Goal: Transaction & Acquisition: Obtain resource

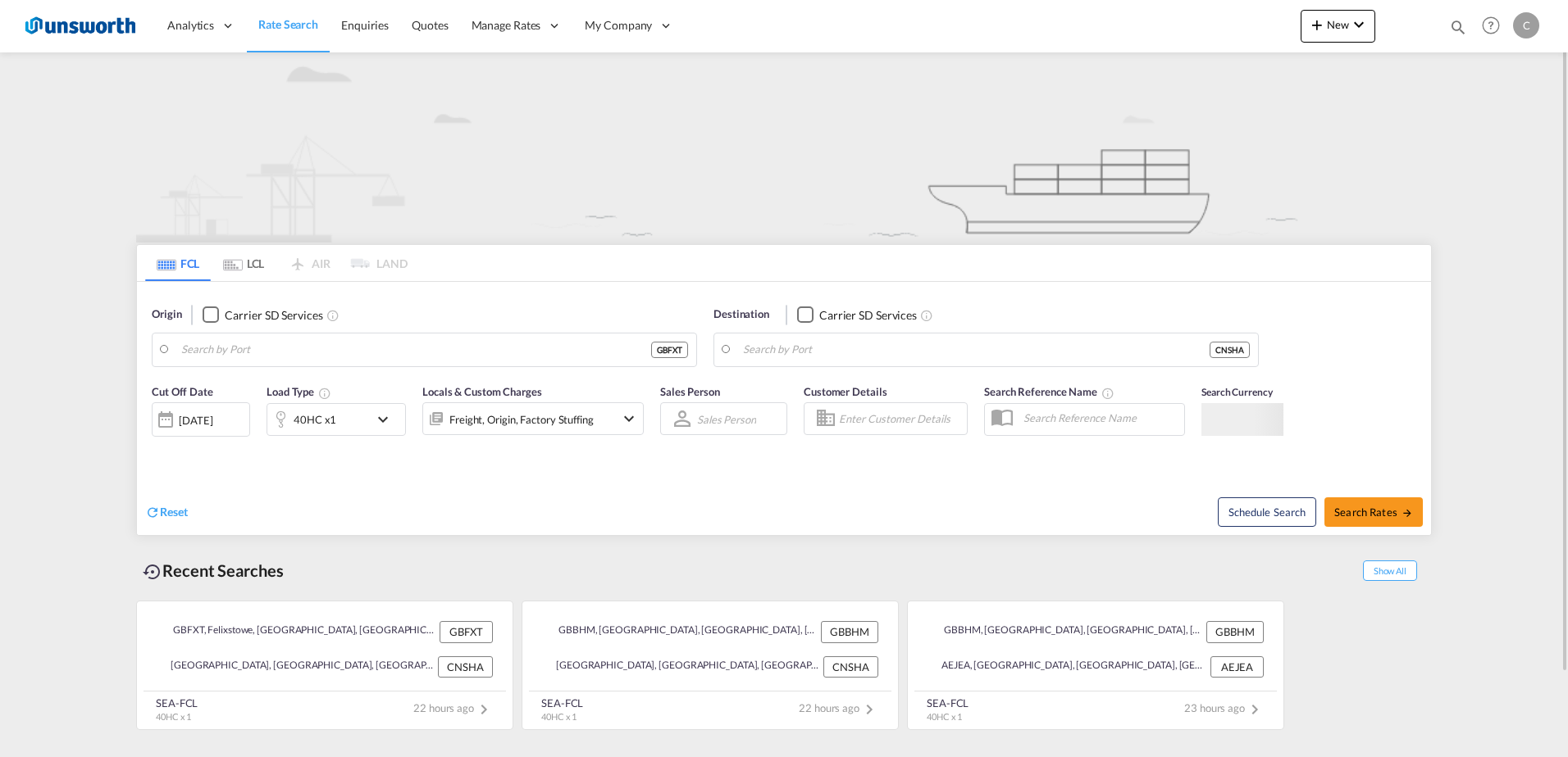
type input "Felixstowe, GBFXT"
type input "[GEOGRAPHIC_DATA], [GEOGRAPHIC_DATA]"
click at [214, 315] on div "Checkbox No Ink" at bounding box center [211, 314] width 17 height 17
click at [676, 352] on button "Clear Input" at bounding box center [680, 350] width 24 height 24
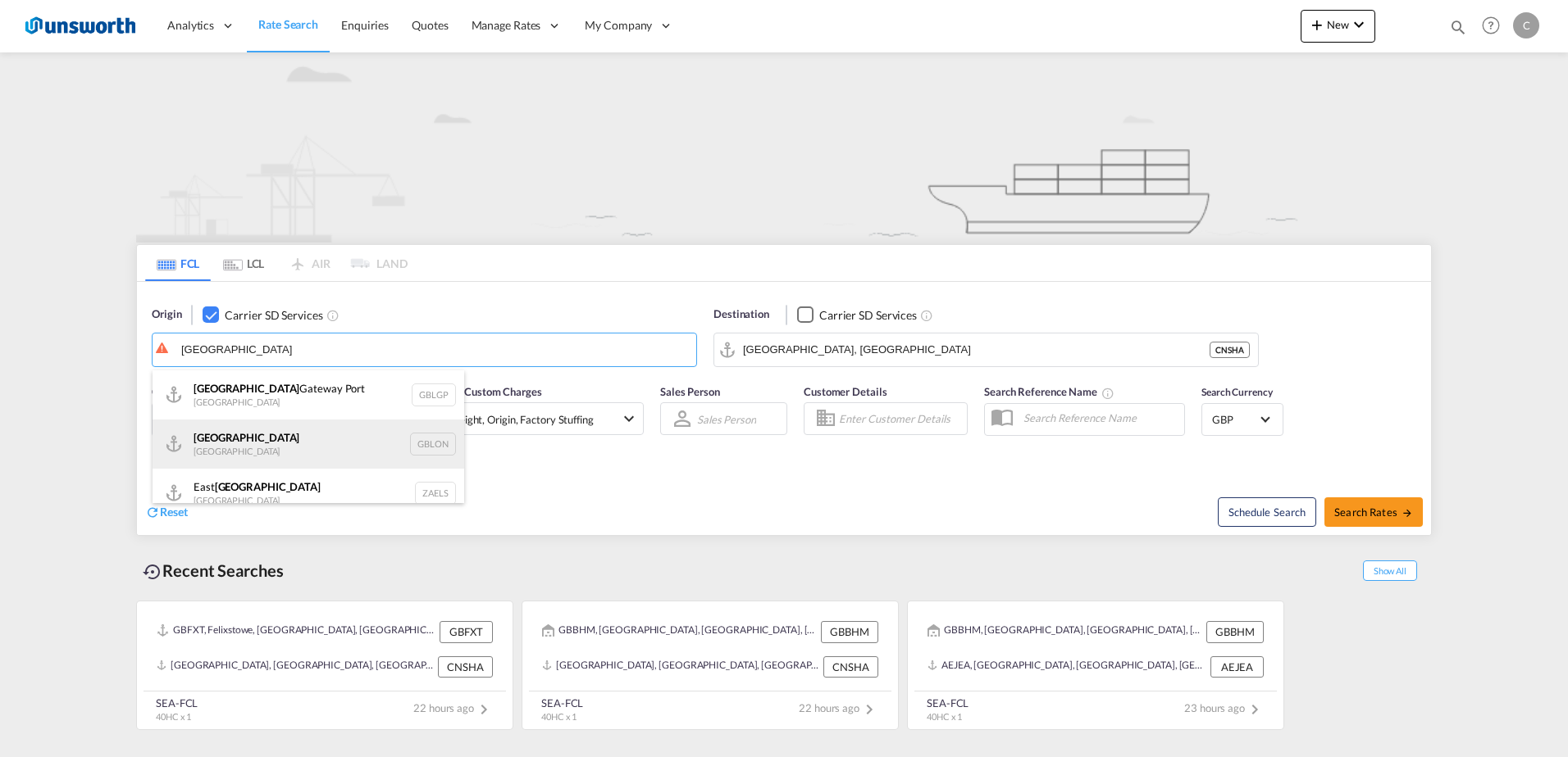
scroll to position [15, 0]
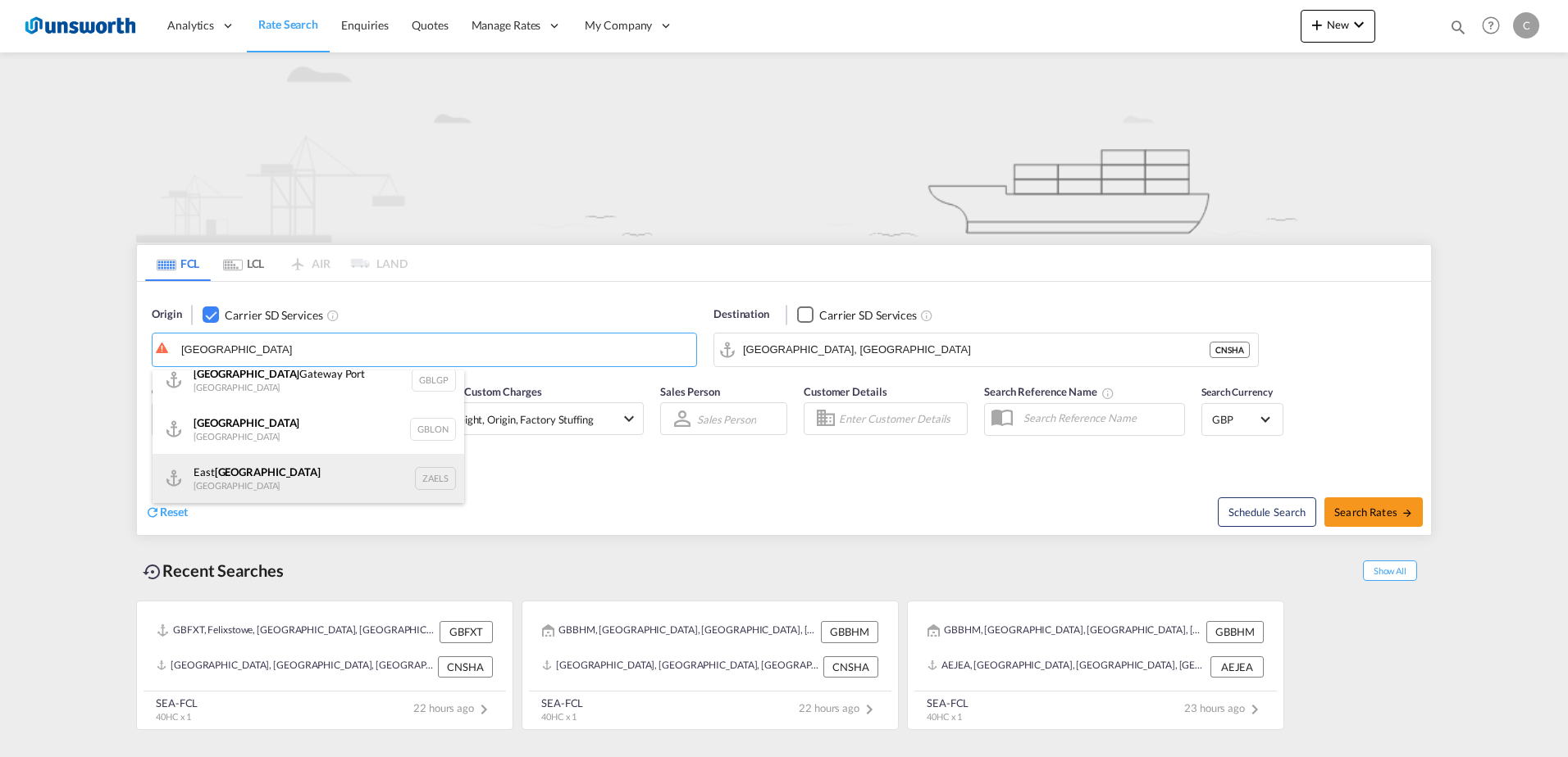
click at [318, 471] on div "[GEOGRAPHIC_DATA] [GEOGRAPHIC_DATA] ZAELS" at bounding box center [308, 479] width 312 height 50
type input "[GEOGRAPHIC_DATA], [GEOGRAPHIC_DATA]"
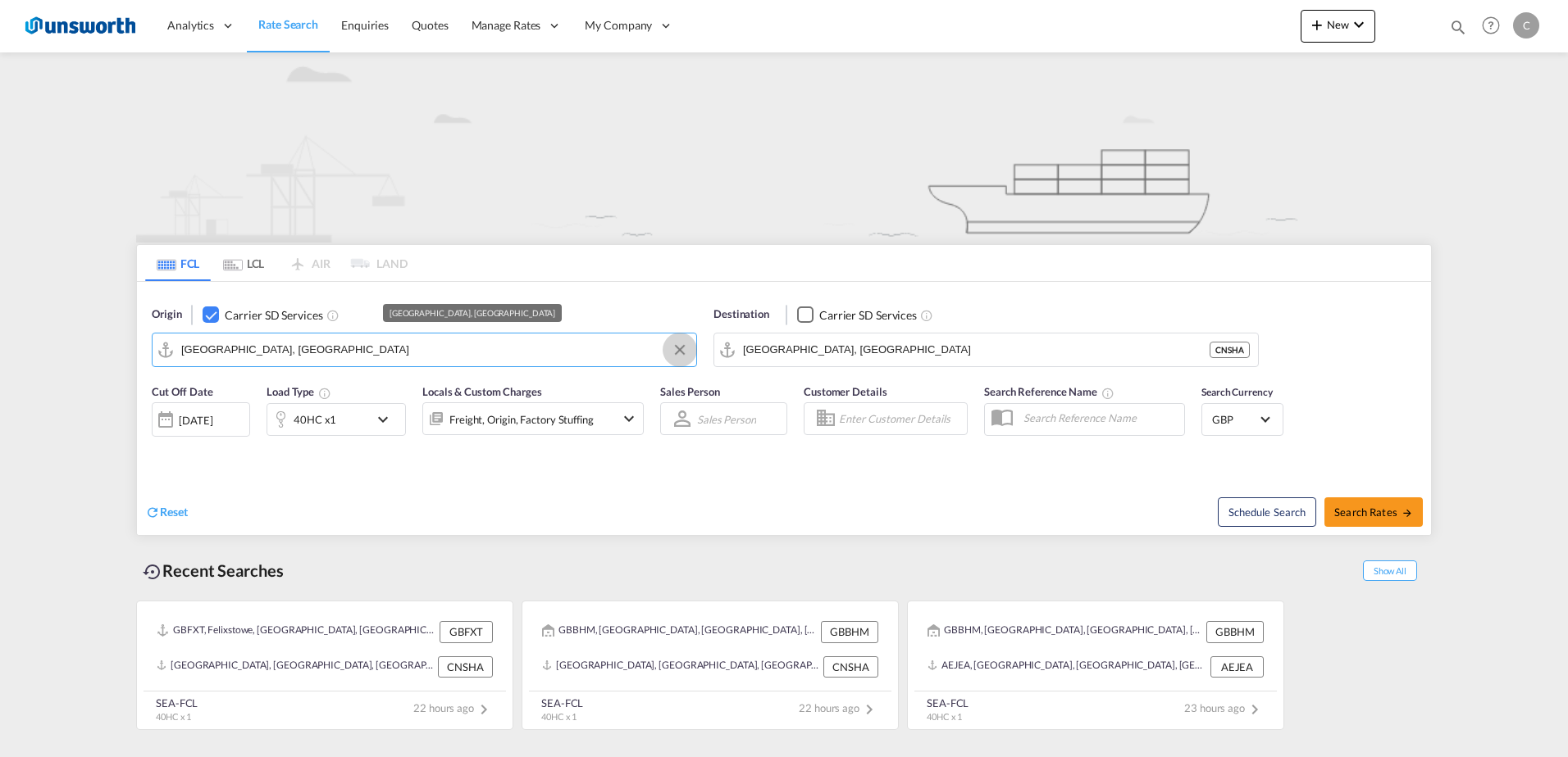
click at [685, 347] on button "Clear Input" at bounding box center [680, 350] width 24 height 24
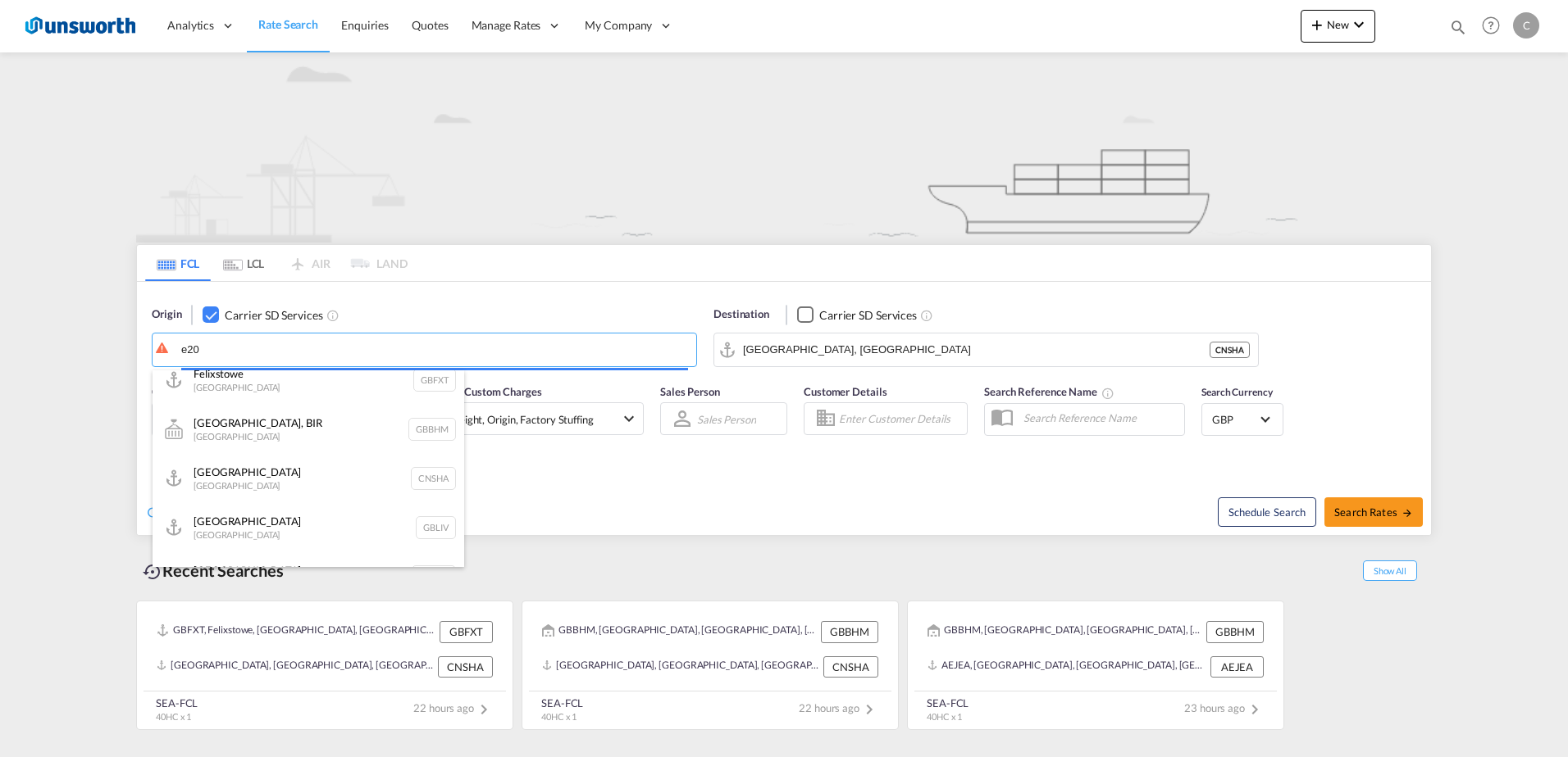
scroll to position [0, 0]
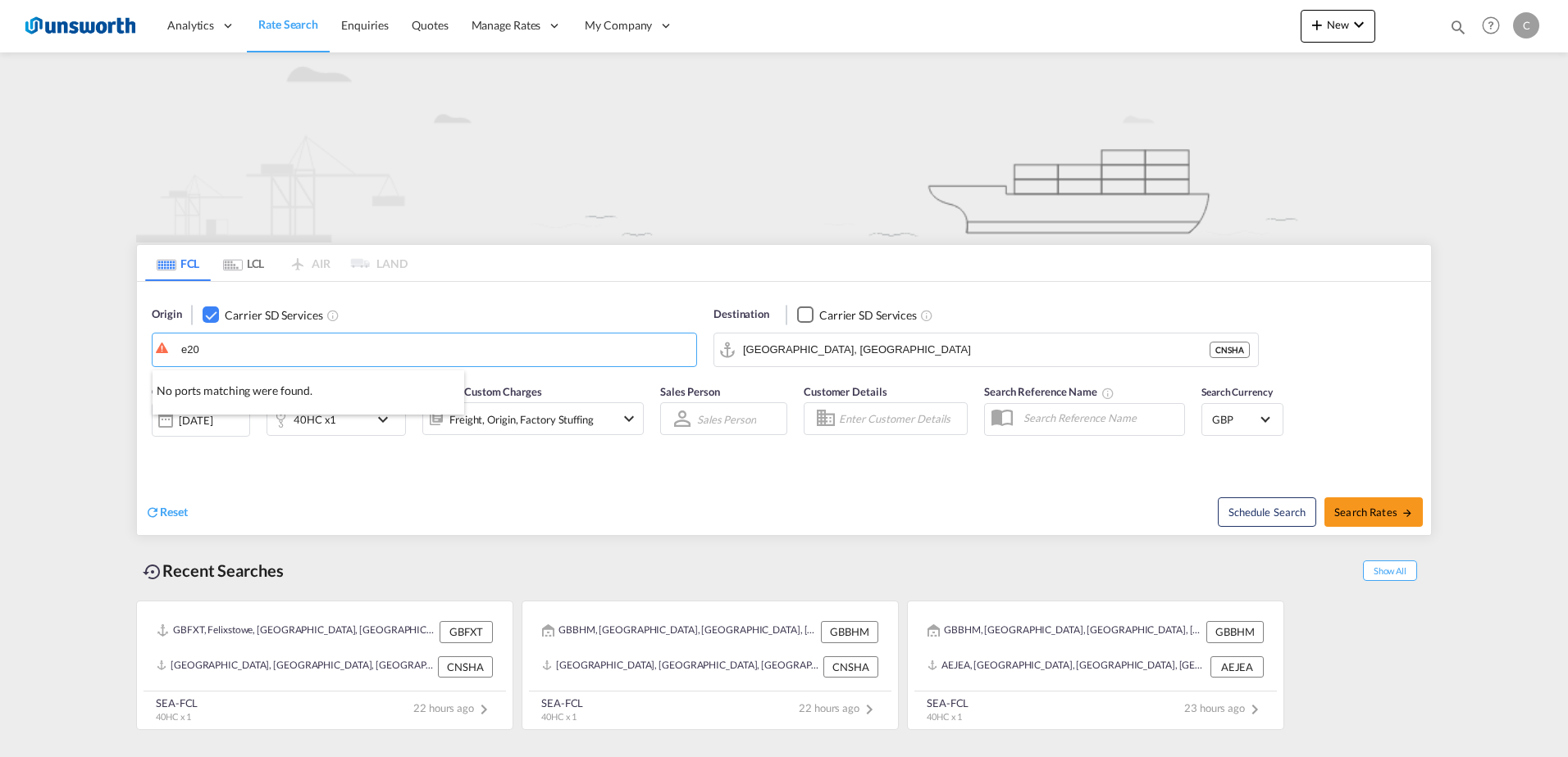
type input "e20"
click at [211, 313] on div "Checkbox No Ink" at bounding box center [211, 314] width 17 height 17
type input "e"
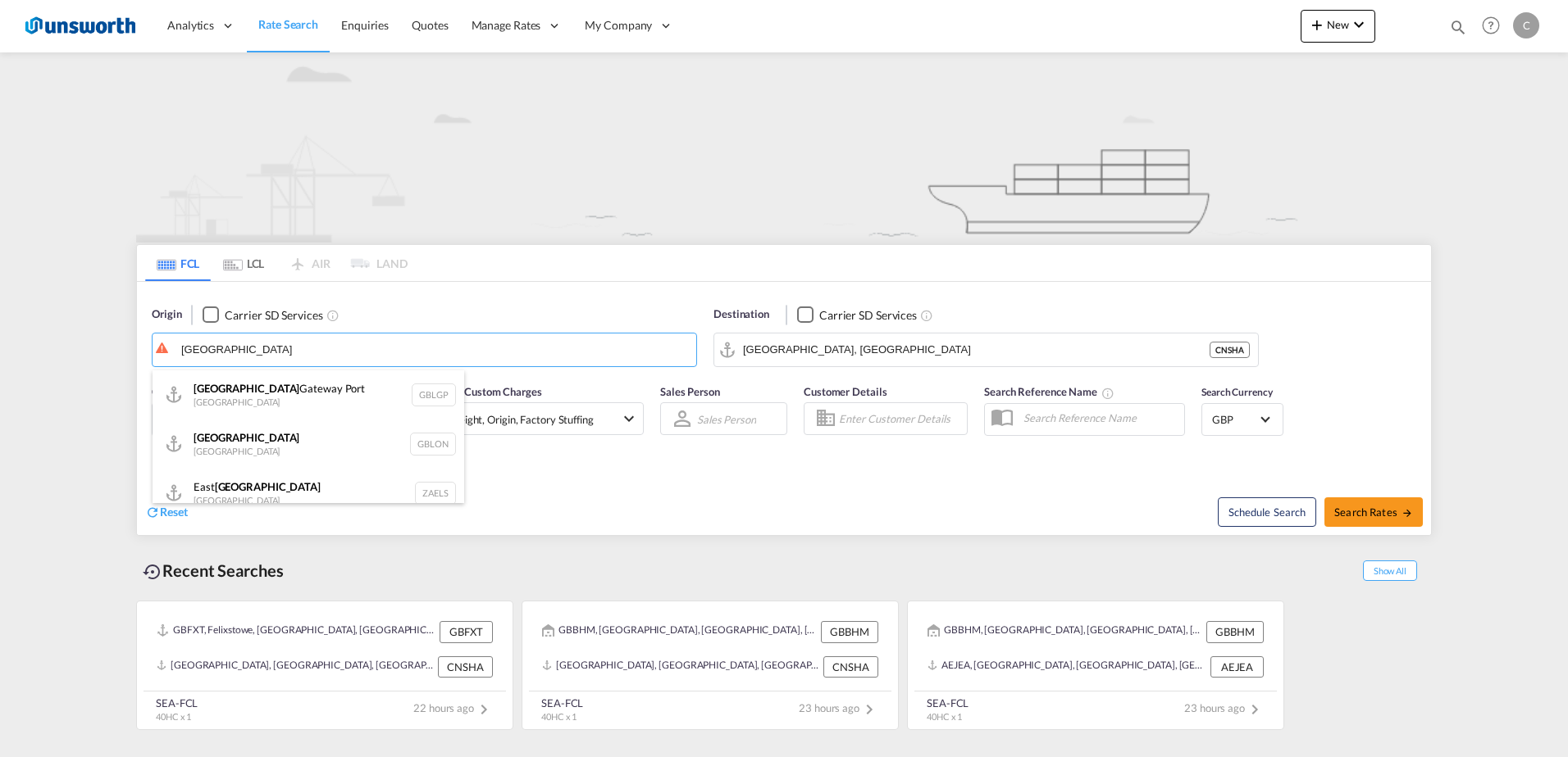
scroll to position [15, 0]
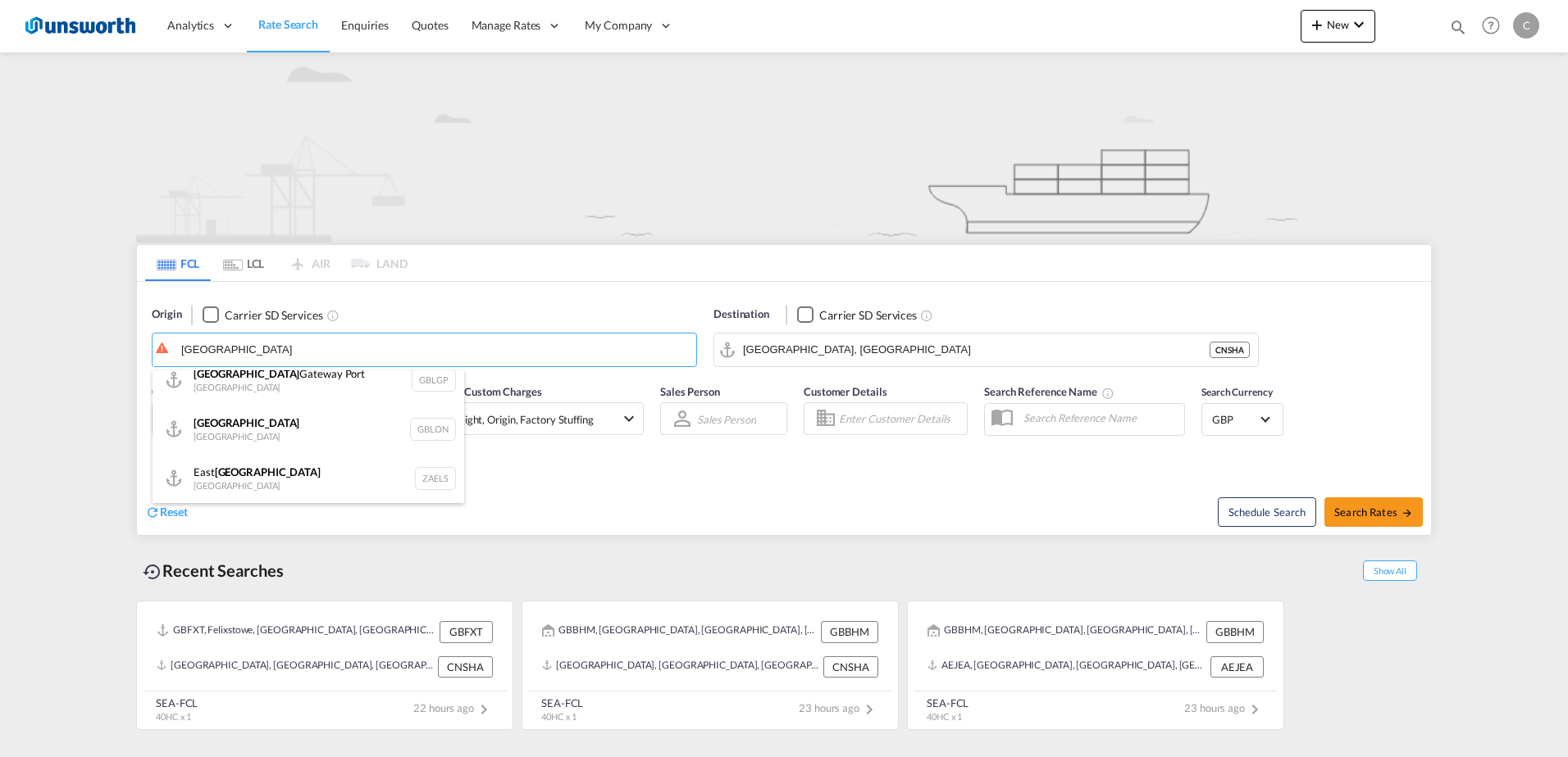
type input "[GEOGRAPHIC_DATA]"
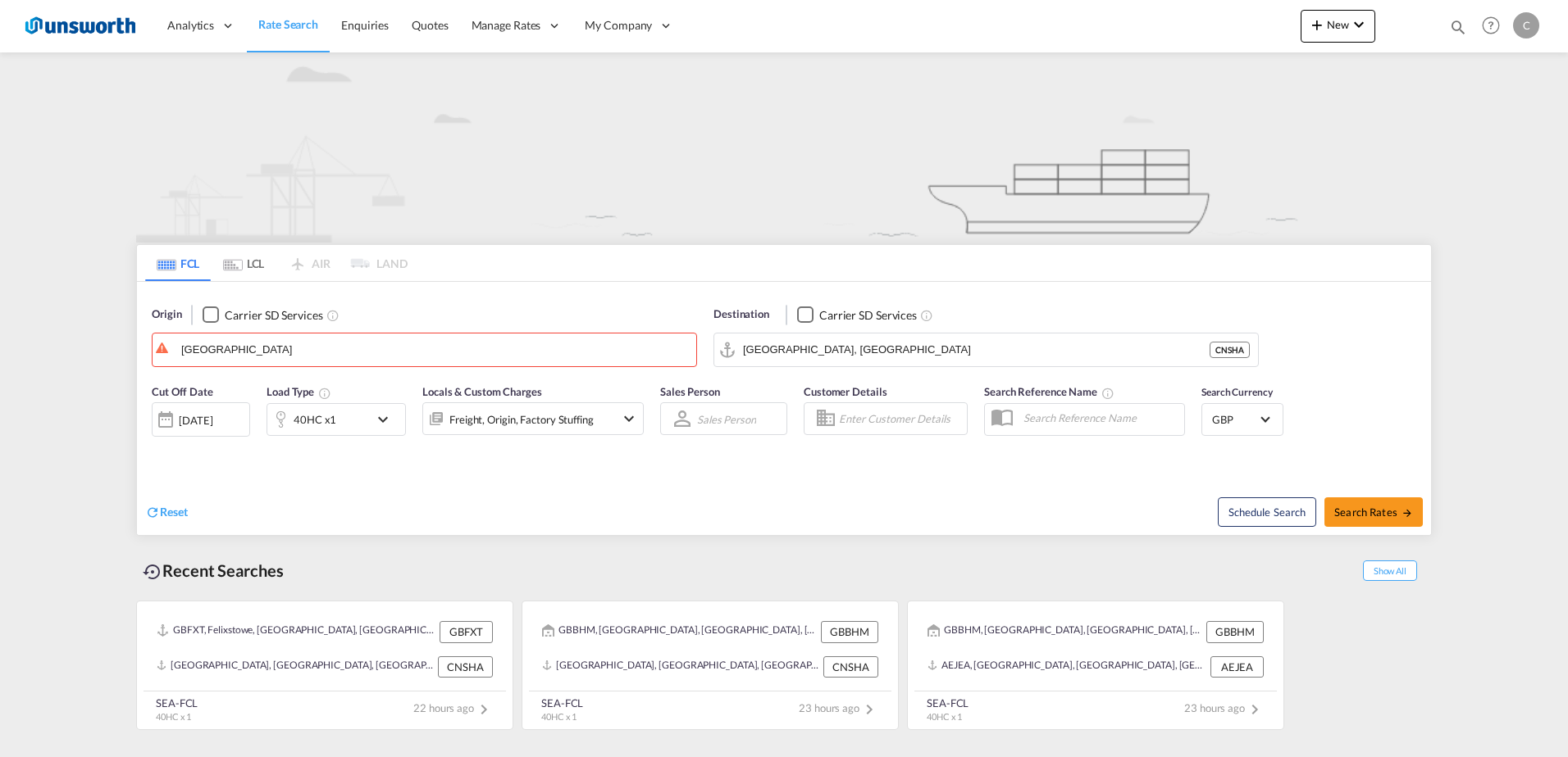
click at [109, 23] on img at bounding box center [79, 25] width 111 height 37
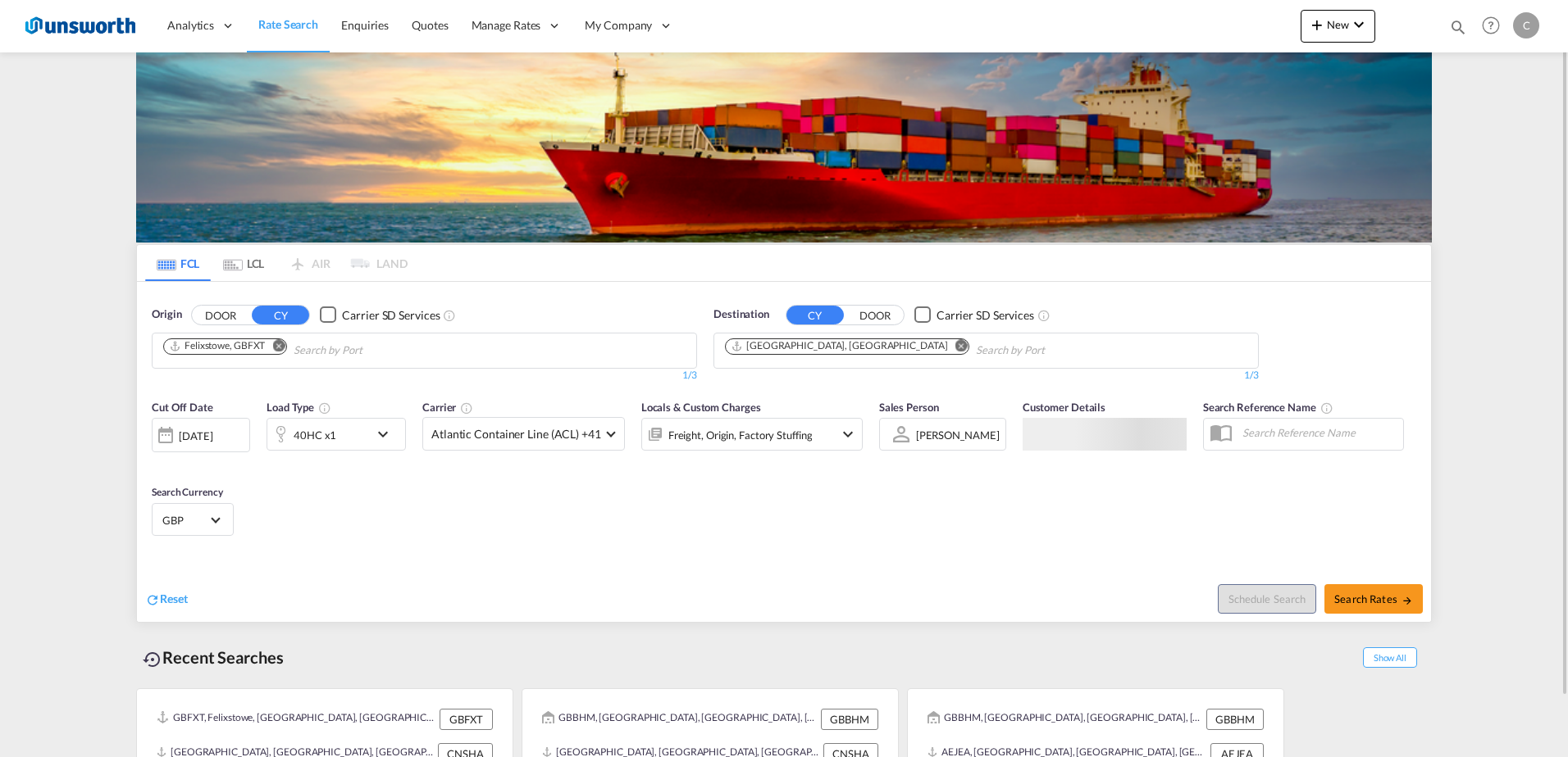
click at [233, 317] on button "DOOR" at bounding box center [220, 315] width 57 height 19
click at [254, 358] on input "Search by Door" at bounding box center [240, 351] width 156 height 26
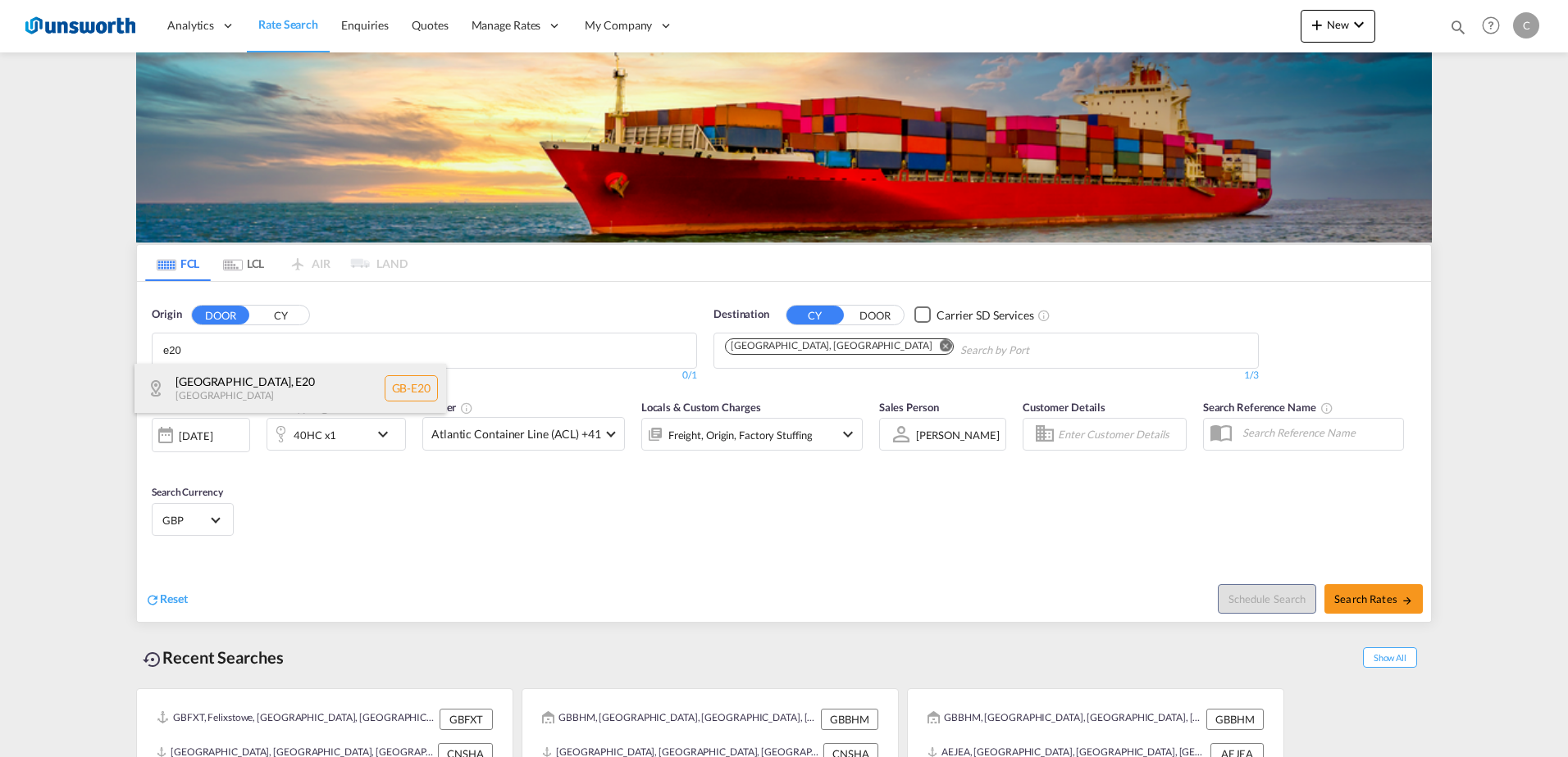
type input "e20"
click at [241, 382] on div "Waltham Forest , E20 United Kingdom GB-E20" at bounding box center [291, 388] width 312 height 50
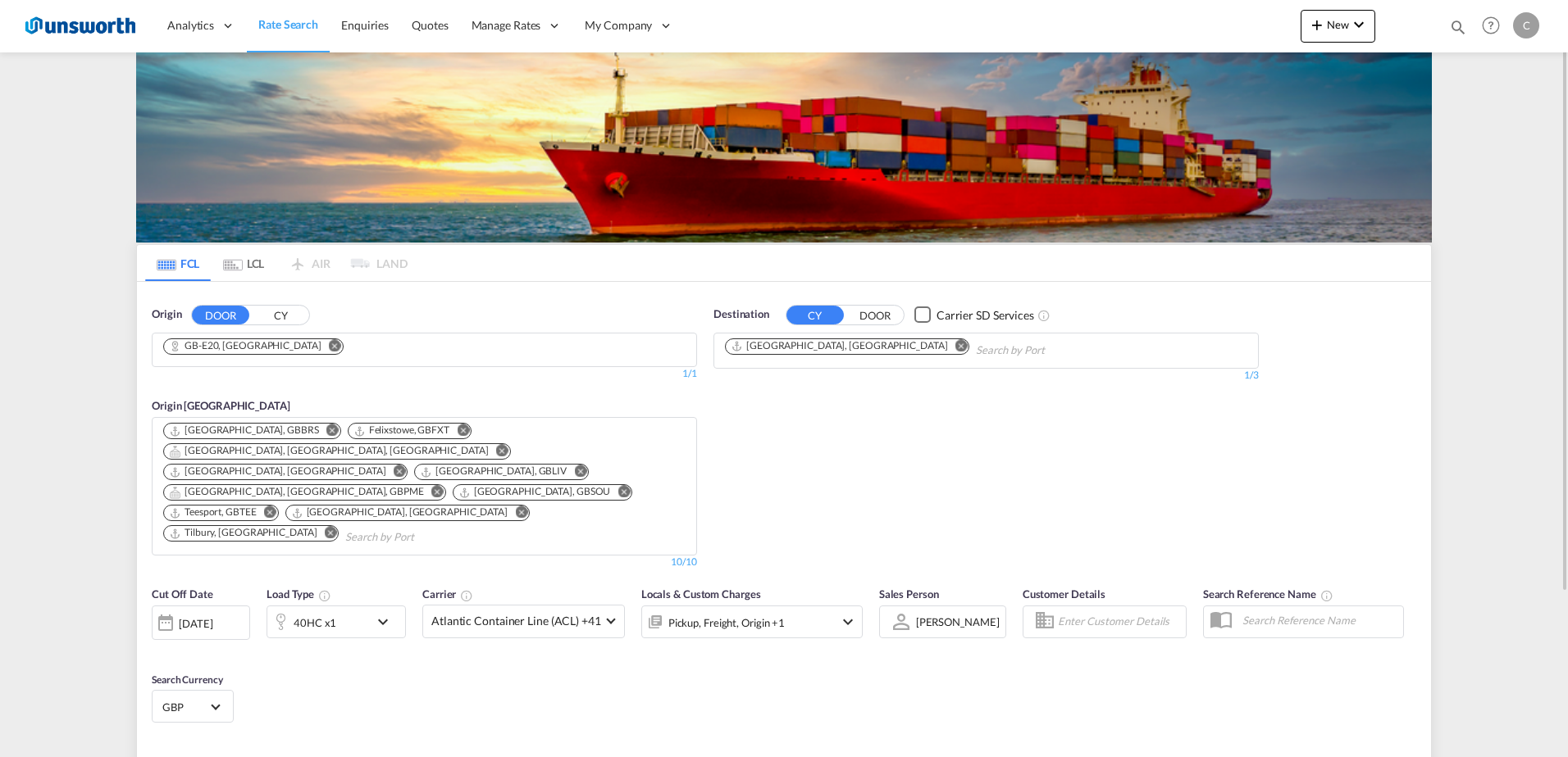
click at [326, 433] on md-icon "Remove" at bounding box center [333, 431] width 12 height 12
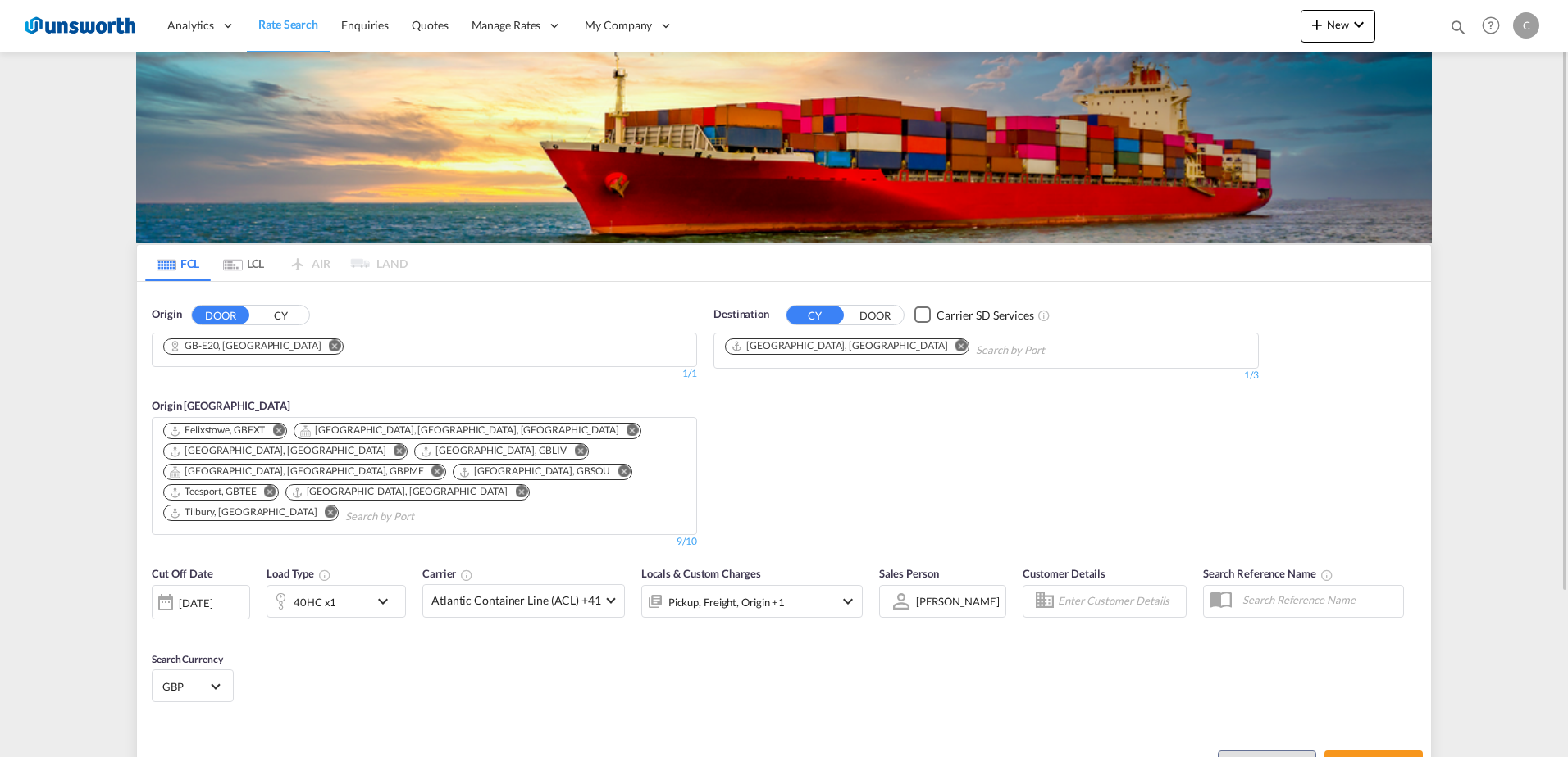
click at [627, 430] on md-icon "Remove" at bounding box center [633, 431] width 12 height 12
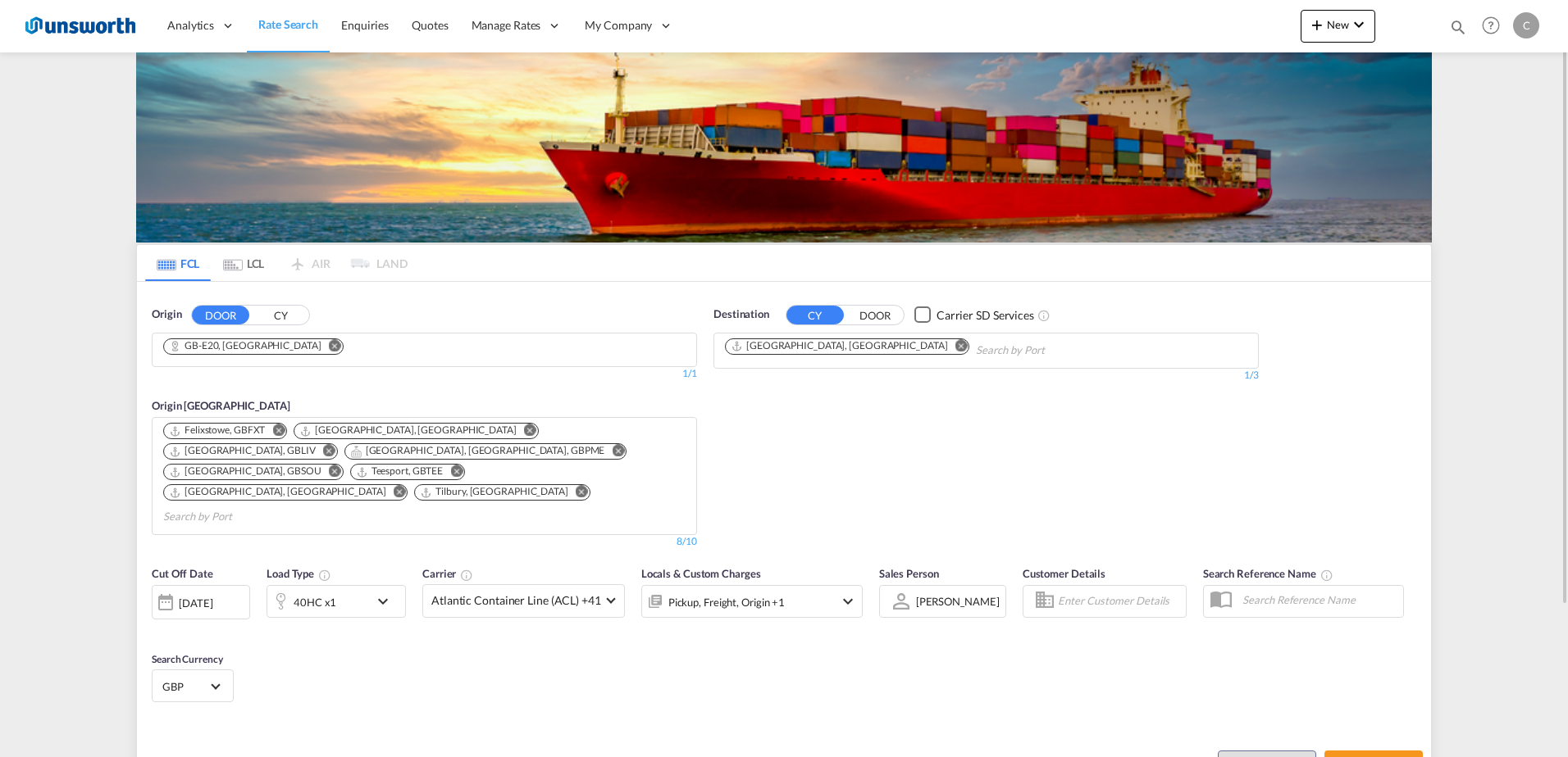
click at [335, 445] on md-icon "Remove" at bounding box center [329, 452] width 12 height 12
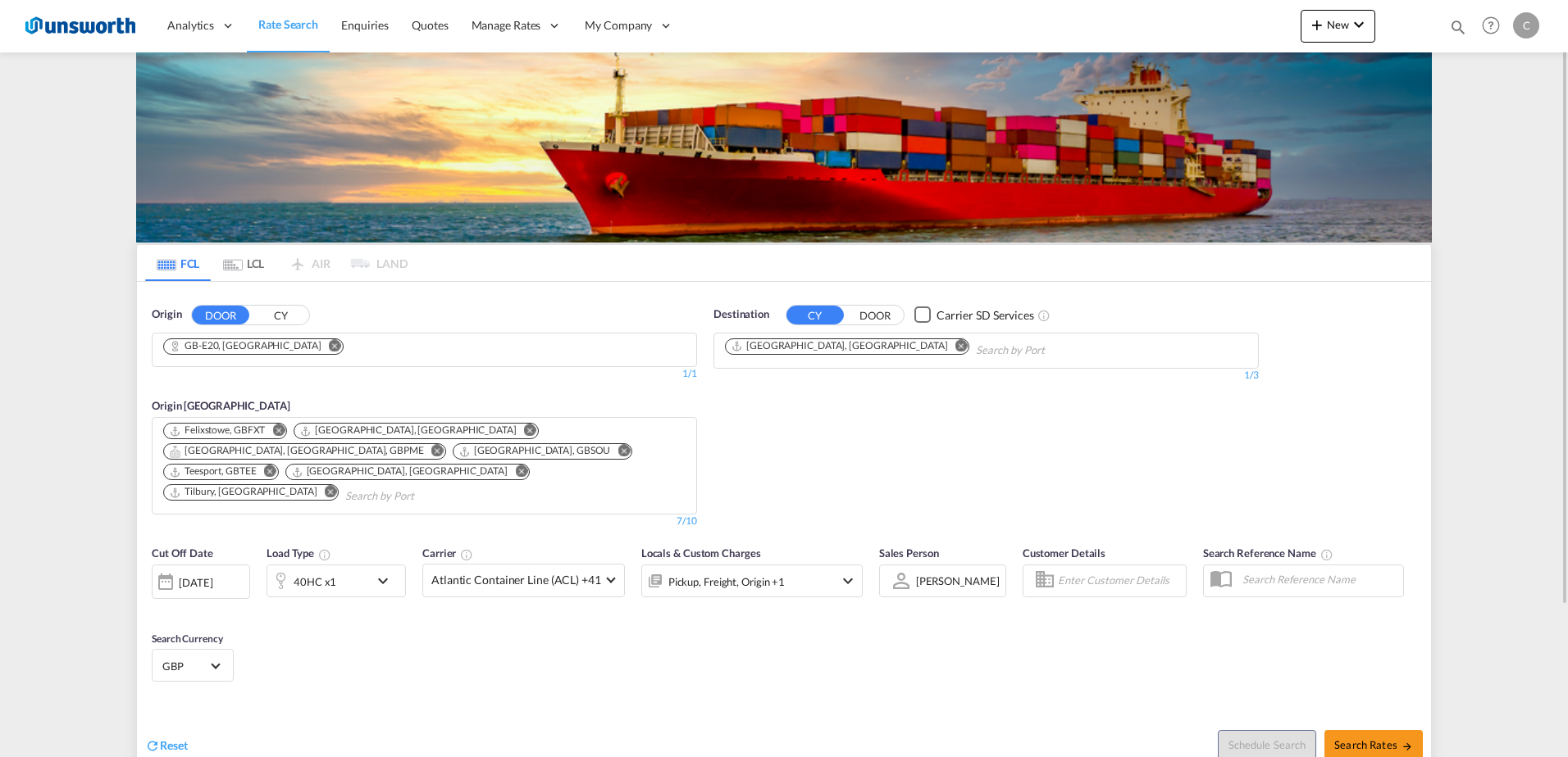
click at [444, 445] on md-icon "Remove" at bounding box center [438, 452] width 12 height 12
click at [341, 445] on md-icon "Remove" at bounding box center [335, 452] width 12 height 12
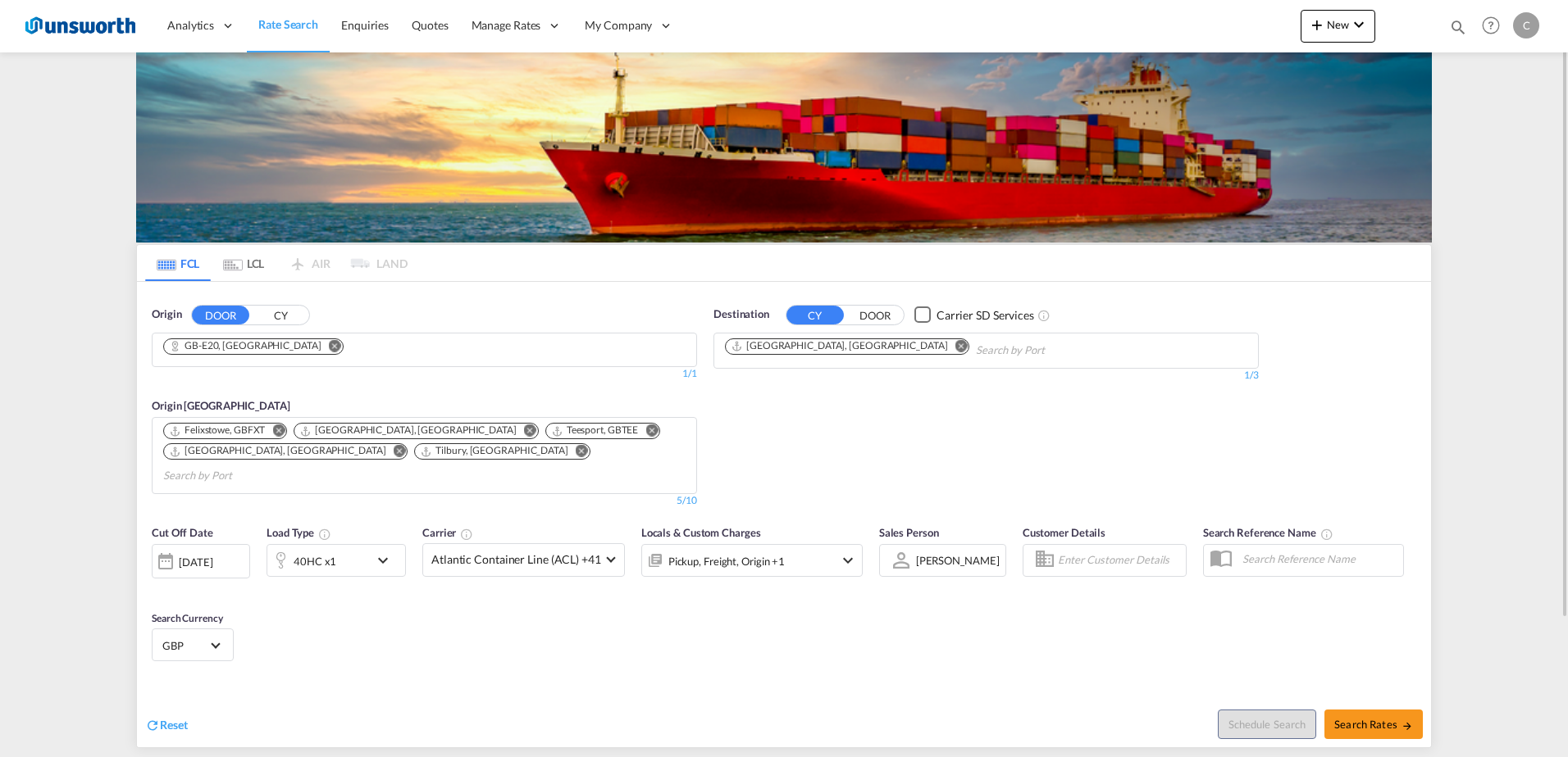
click at [645, 430] on md-icon "Remove" at bounding box center [651, 431] width 12 height 12
click at [406, 445] on md-icon "Remove" at bounding box center [400, 452] width 12 height 12
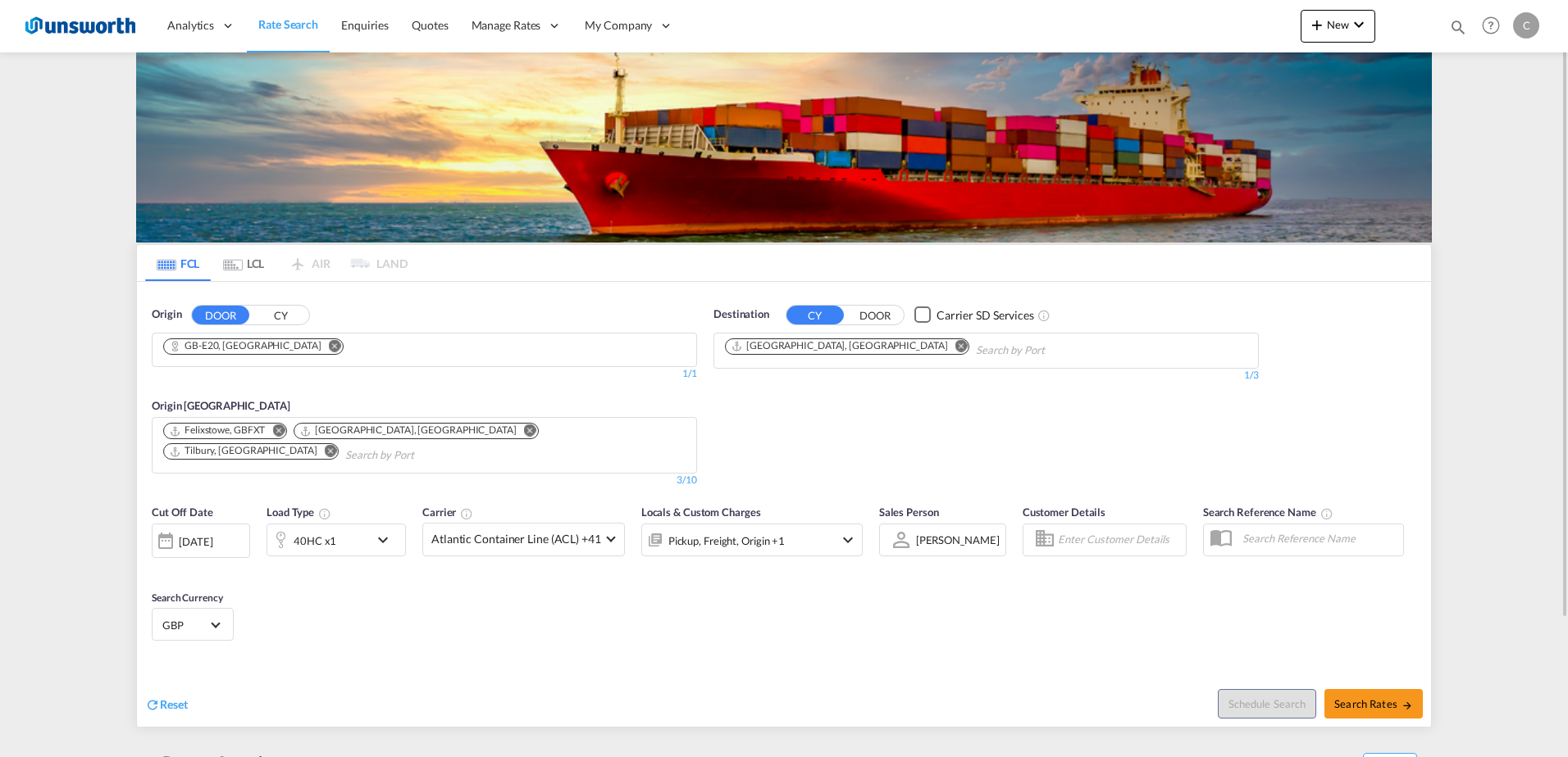
click at [337, 445] on md-icon "Remove" at bounding box center [331, 452] width 12 height 12
click at [956, 350] on md-icon "Remove" at bounding box center [962, 345] width 12 height 12
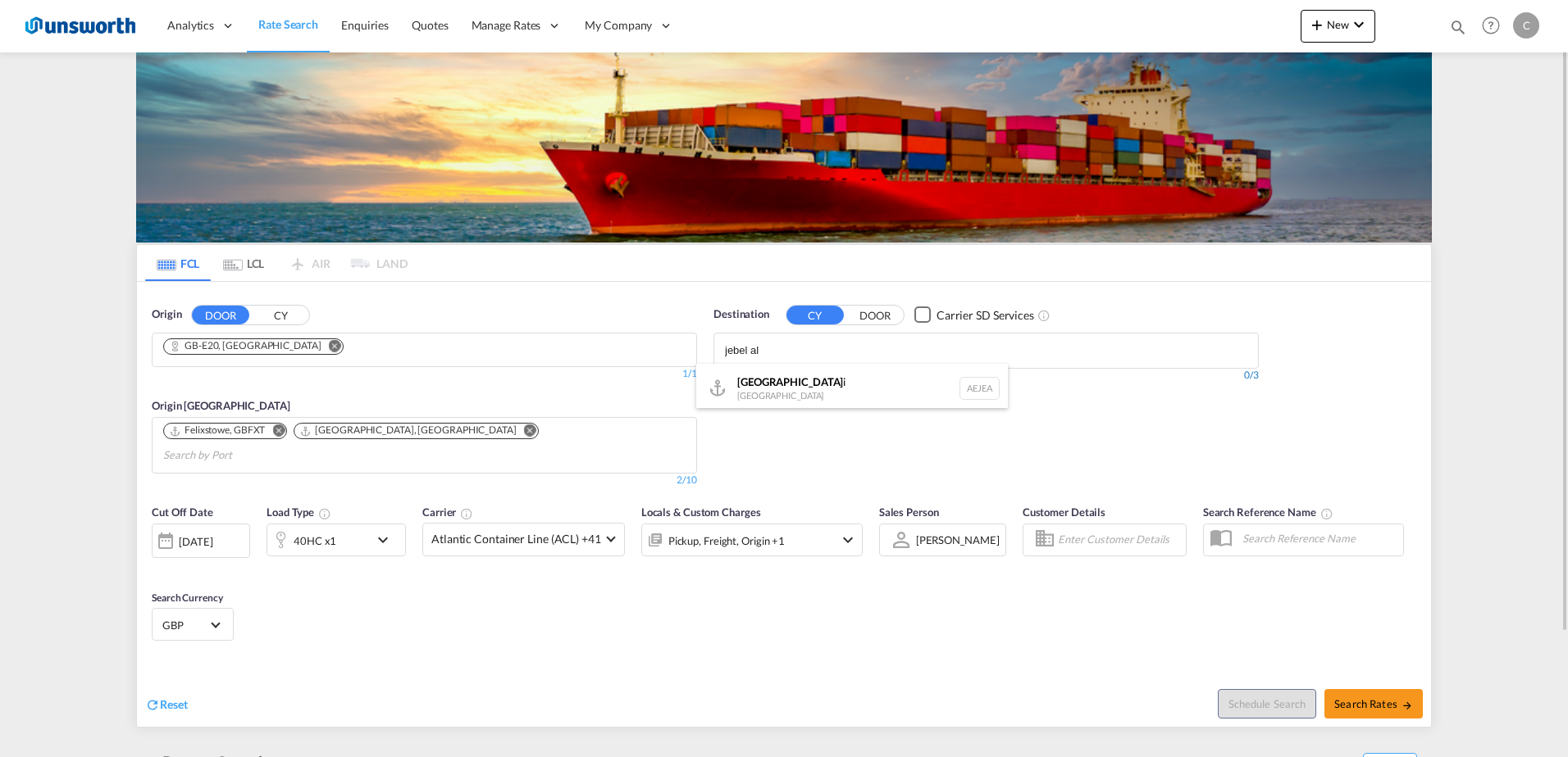
type input "jebel al"
click at [828, 378] on div "Jebel Al i United Arab Emirates AEJEA" at bounding box center [852, 388] width 312 height 50
click at [390, 531] on md-icon "icon-chevron-down" at bounding box center [387, 540] width 28 height 20
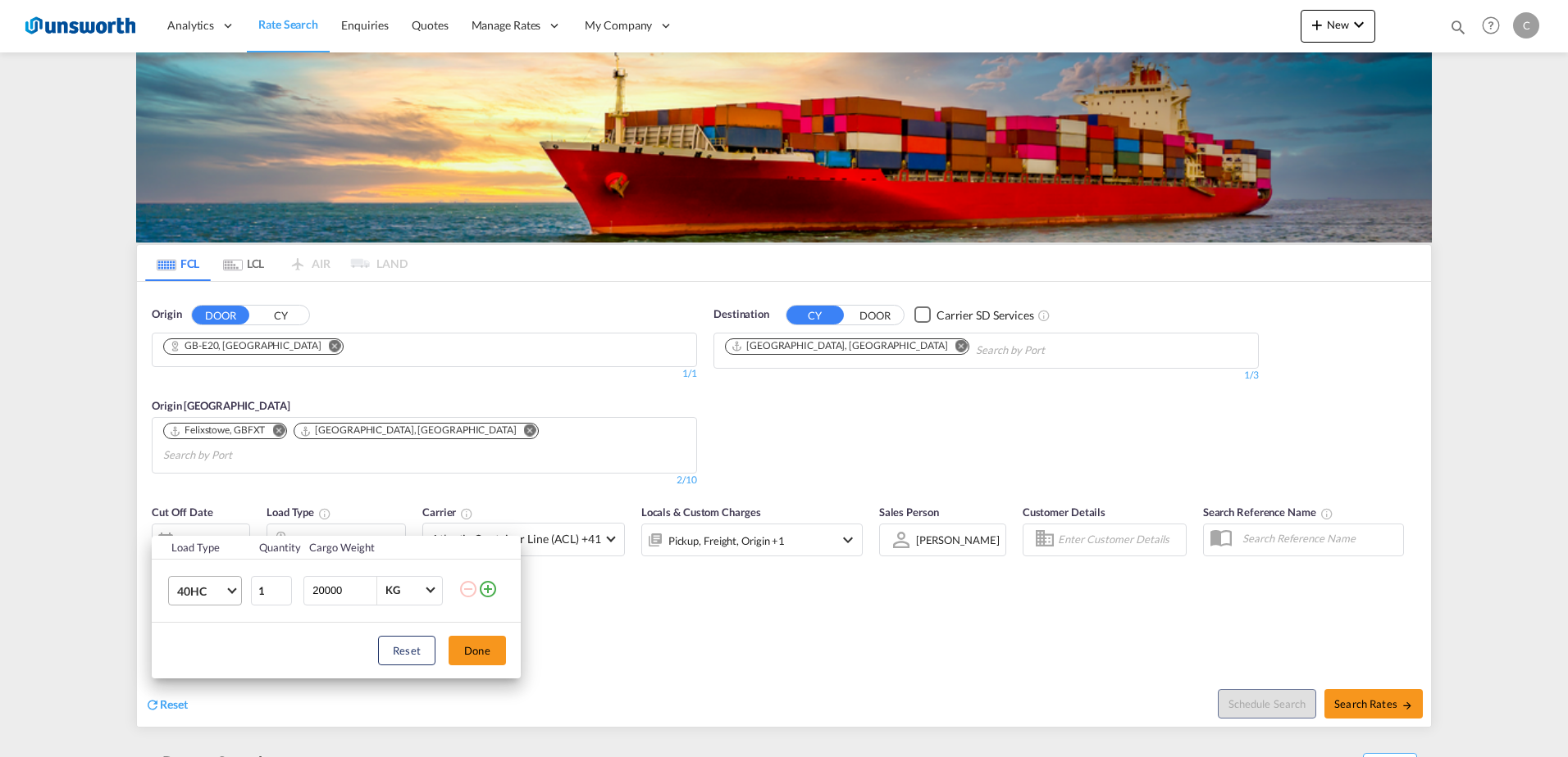
click at [232, 586] on span "Choose: \a40HC" at bounding box center [232, 589] width 9 height 9
click at [214, 509] on md-option "20GP" at bounding box center [219, 512] width 111 height 39
click at [495, 644] on button "Done" at bounding box center [477, 651] width 57 height 30
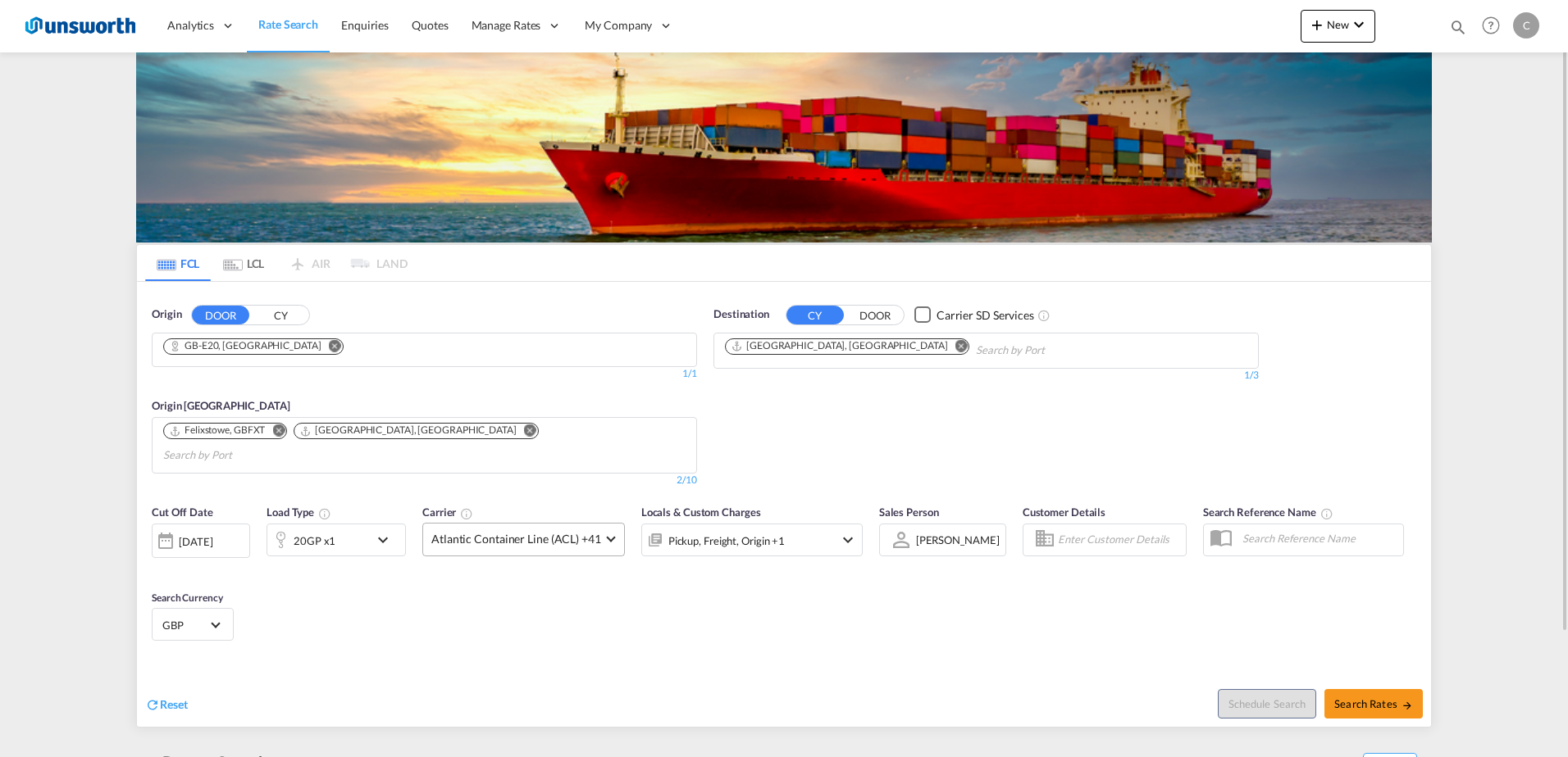
click at [609, 533] on span at bounding box center [610, 538] width 9 height 9
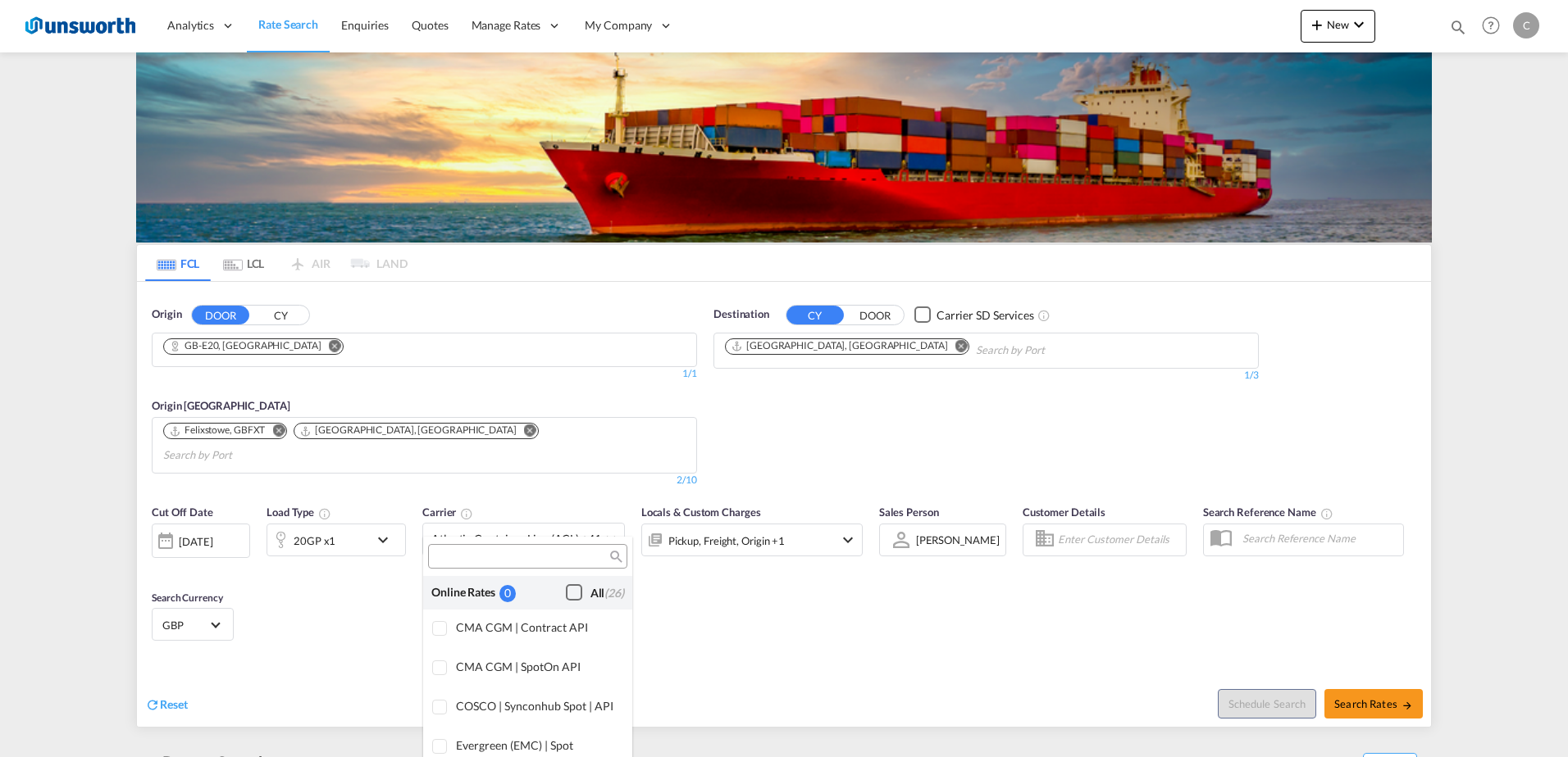
click at [566, 594] on div "Checkbox No Ink" at bounding box center [574, 593] width 17 height 17
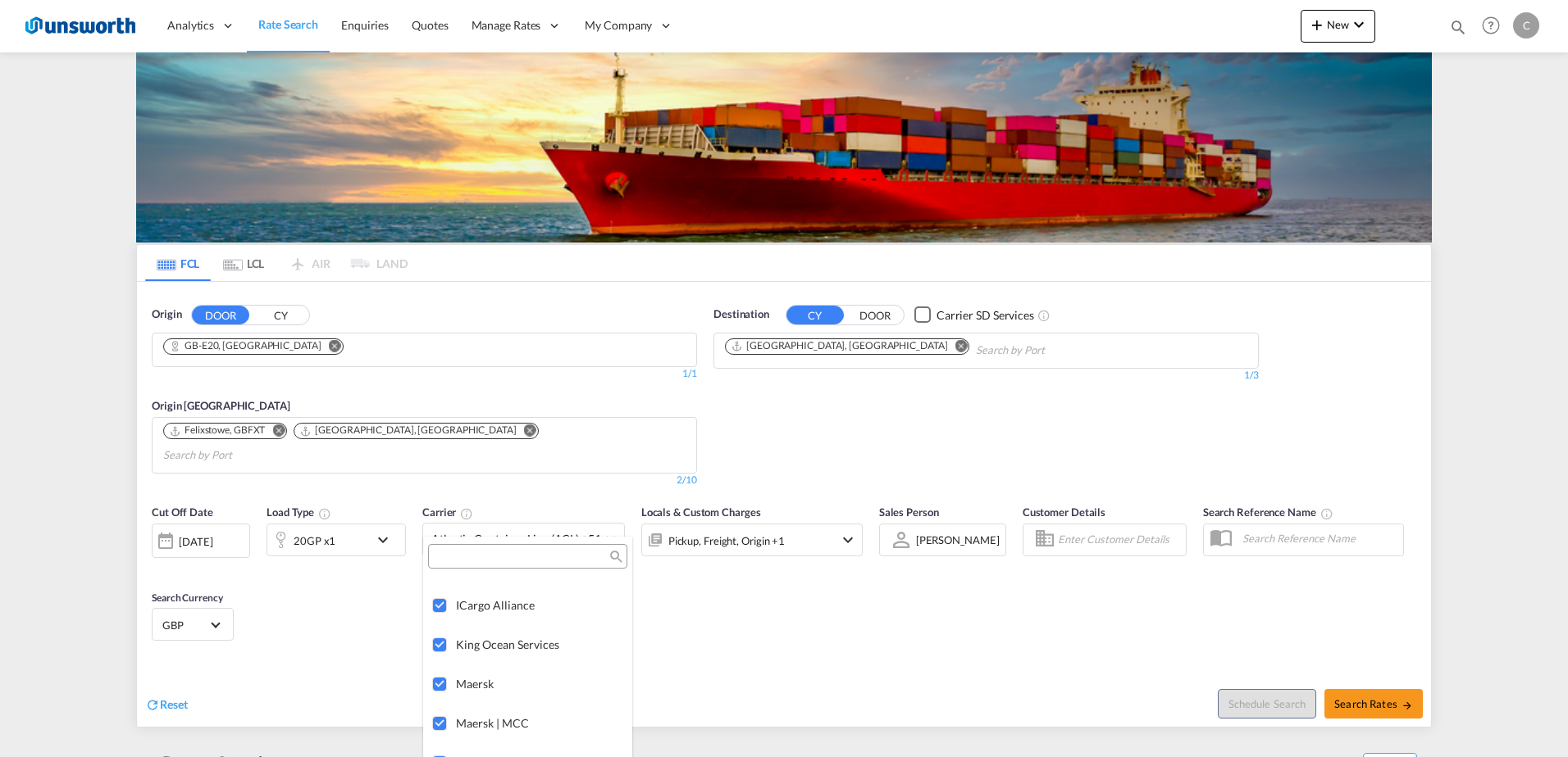
scroll to position [2140, 0]
click at [956, 616] on md-backdrop at bounding box center [784, 378] width 1568 height 757
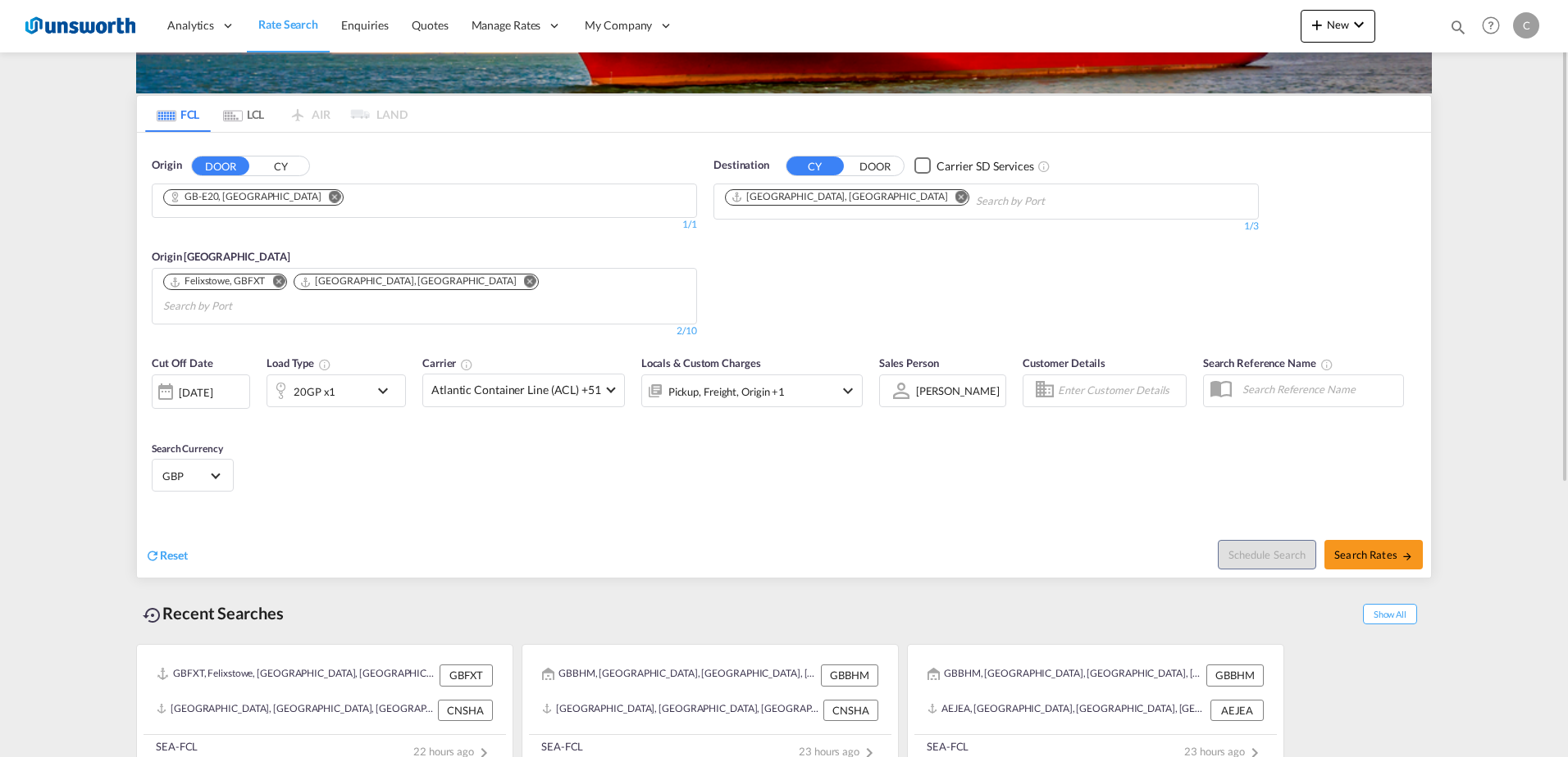
scroll to position [0, 0]
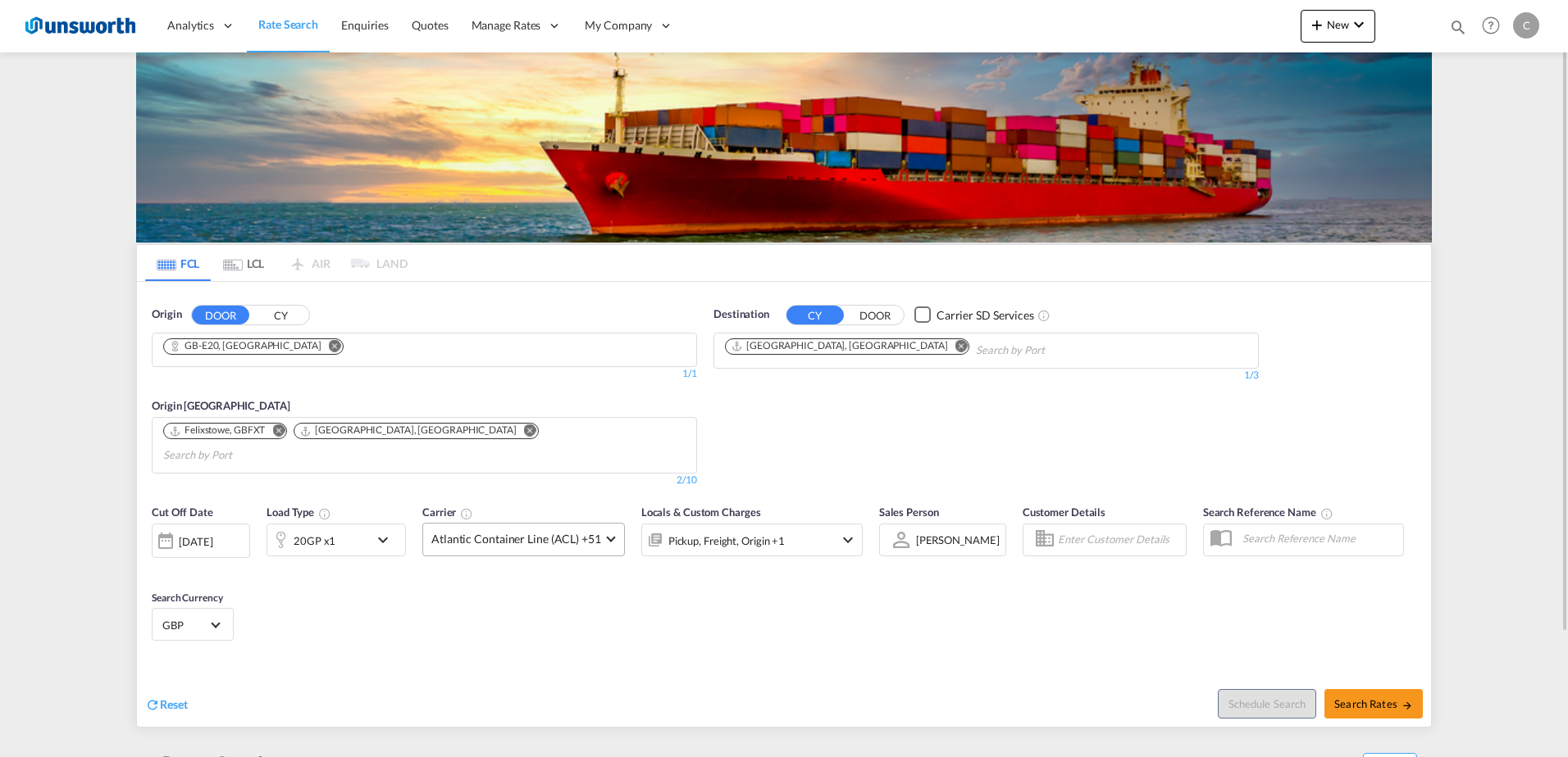
click at [599, 524] on md-select-value "Atlantic Container Line (ACL) +51" at bounding box center [523, 539] width 201 height 32
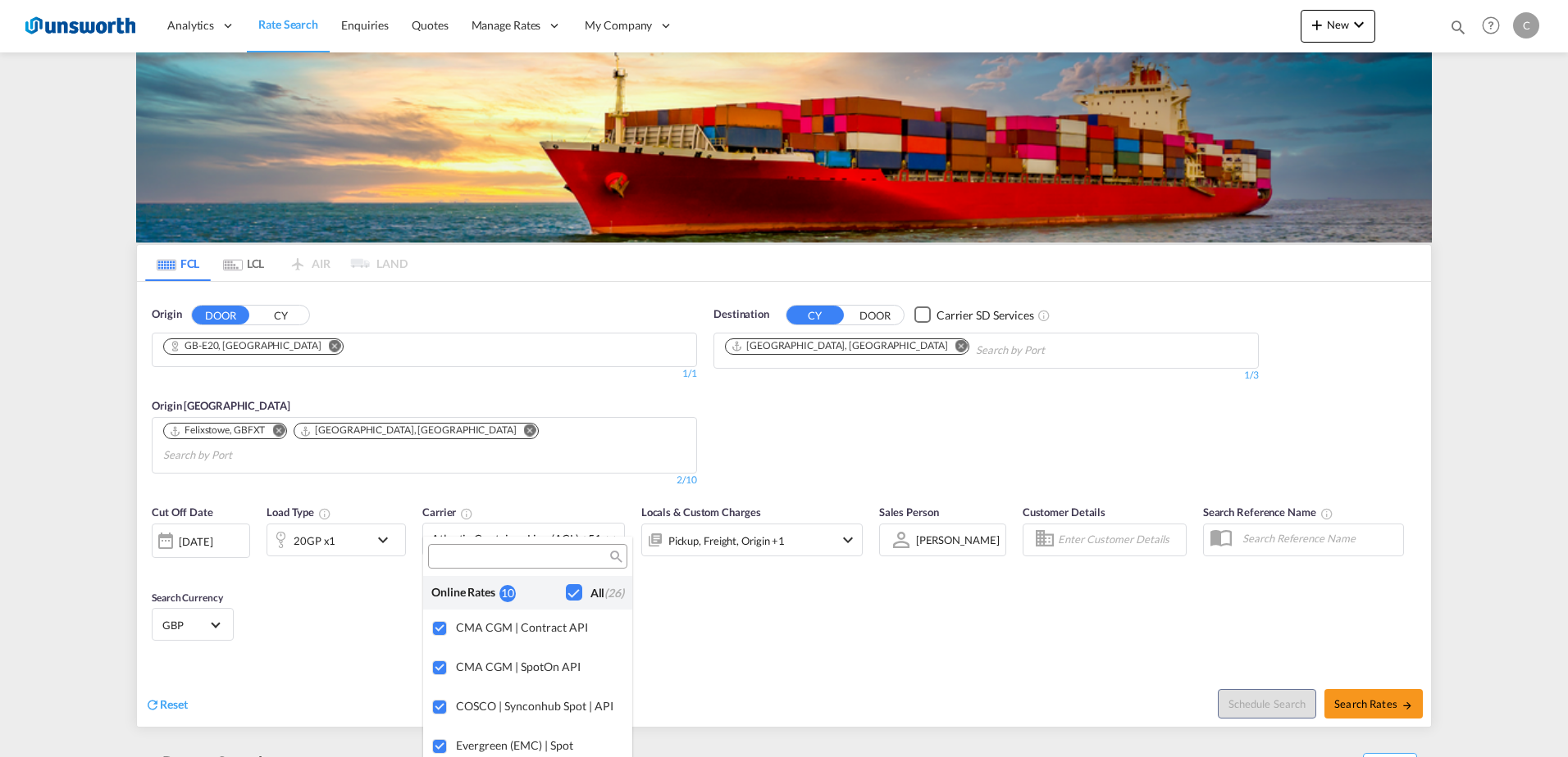
click at [922, 616] on md-backdrop at bounding box center [784, 378] width 1568 height 757
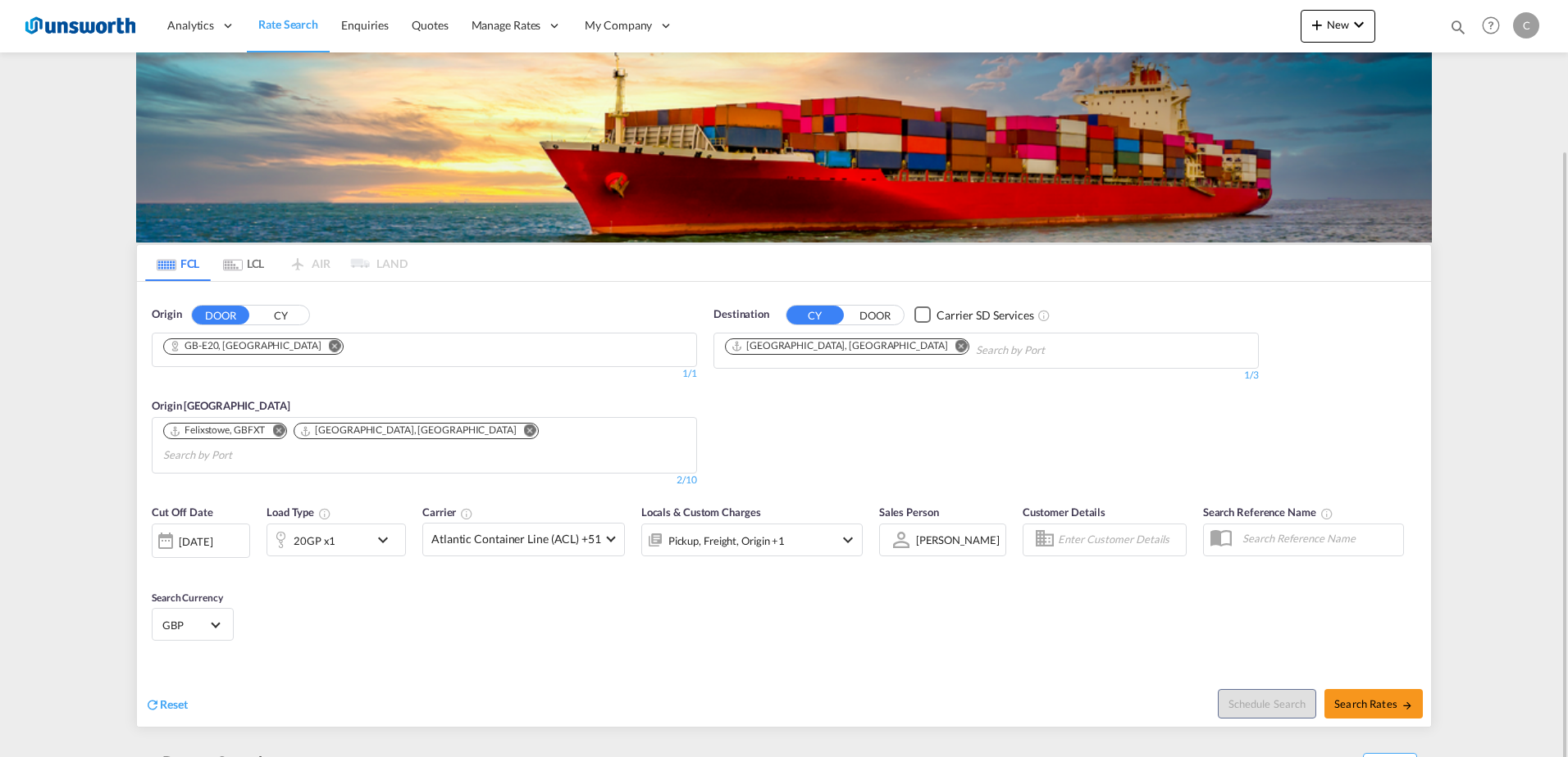
scroll to position [82, 0]
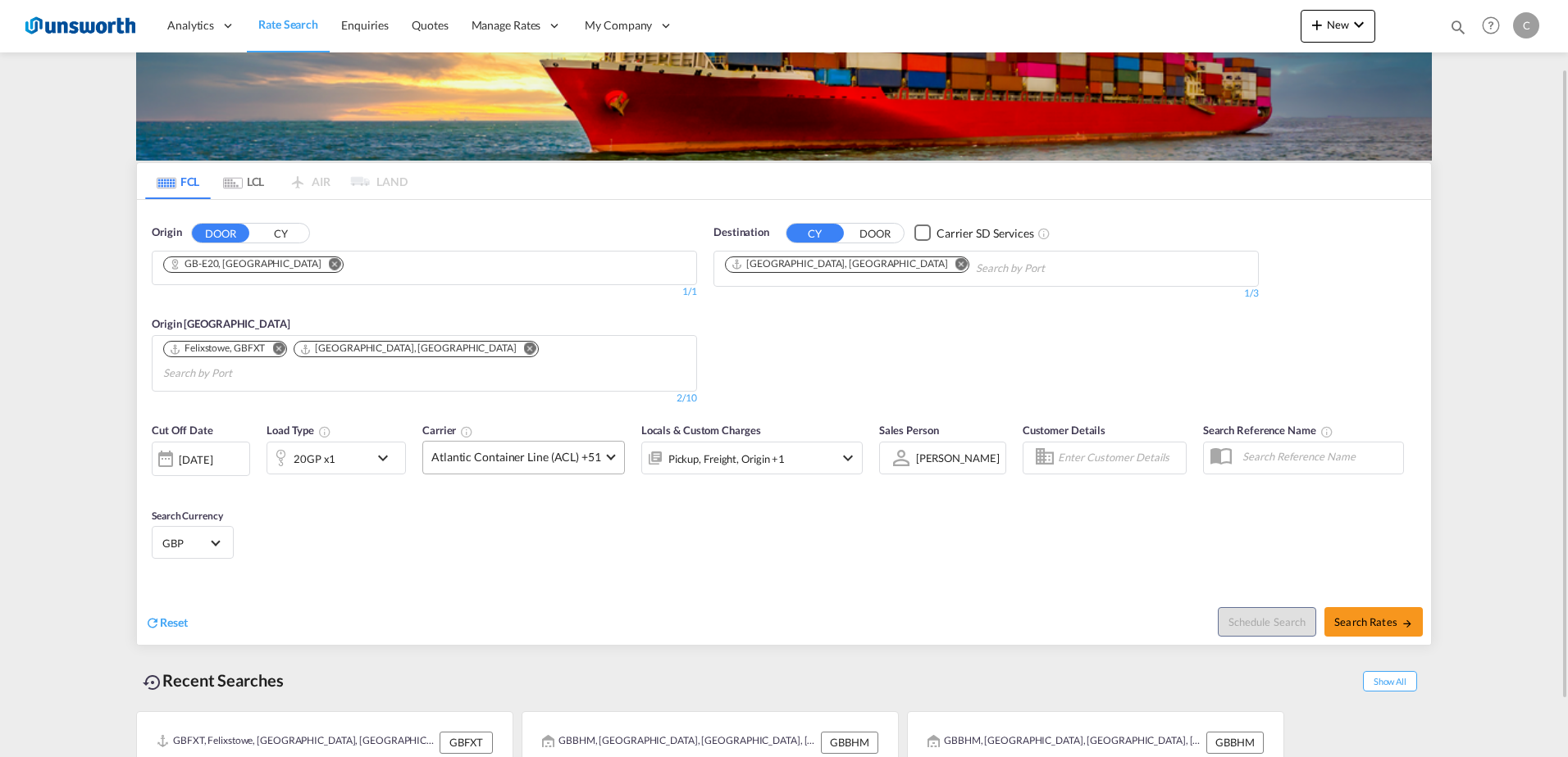
click at [607, 452] on span at bounding box center [610, 456] width 9 height 9
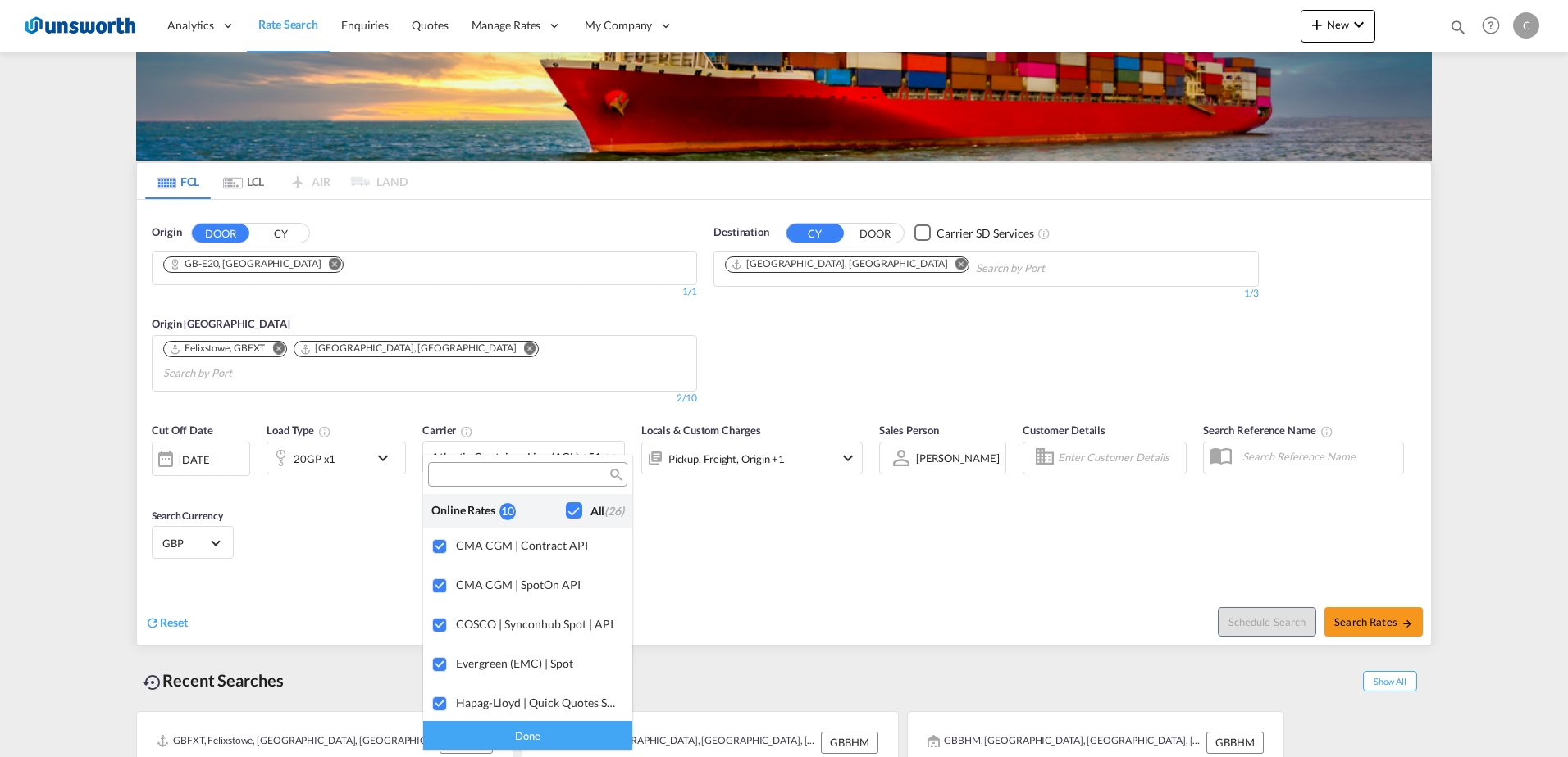
click at [559, 734] on div "Done" at bounding box center [528, 735] width 209 height 29
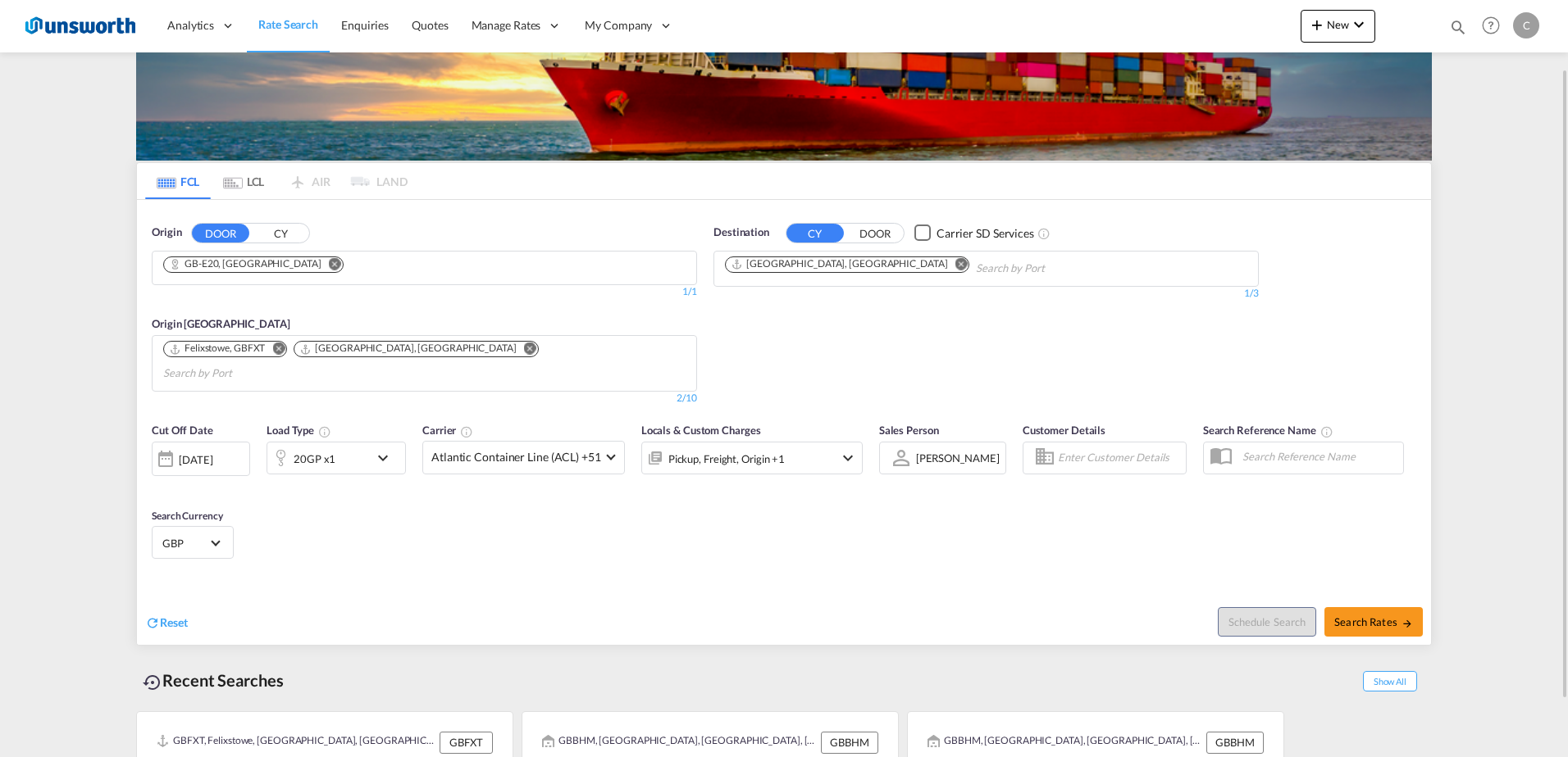
click at [843, 448] on md-icon "icon-chevron-down" at bounding box center [848, 458] width 20 height 20
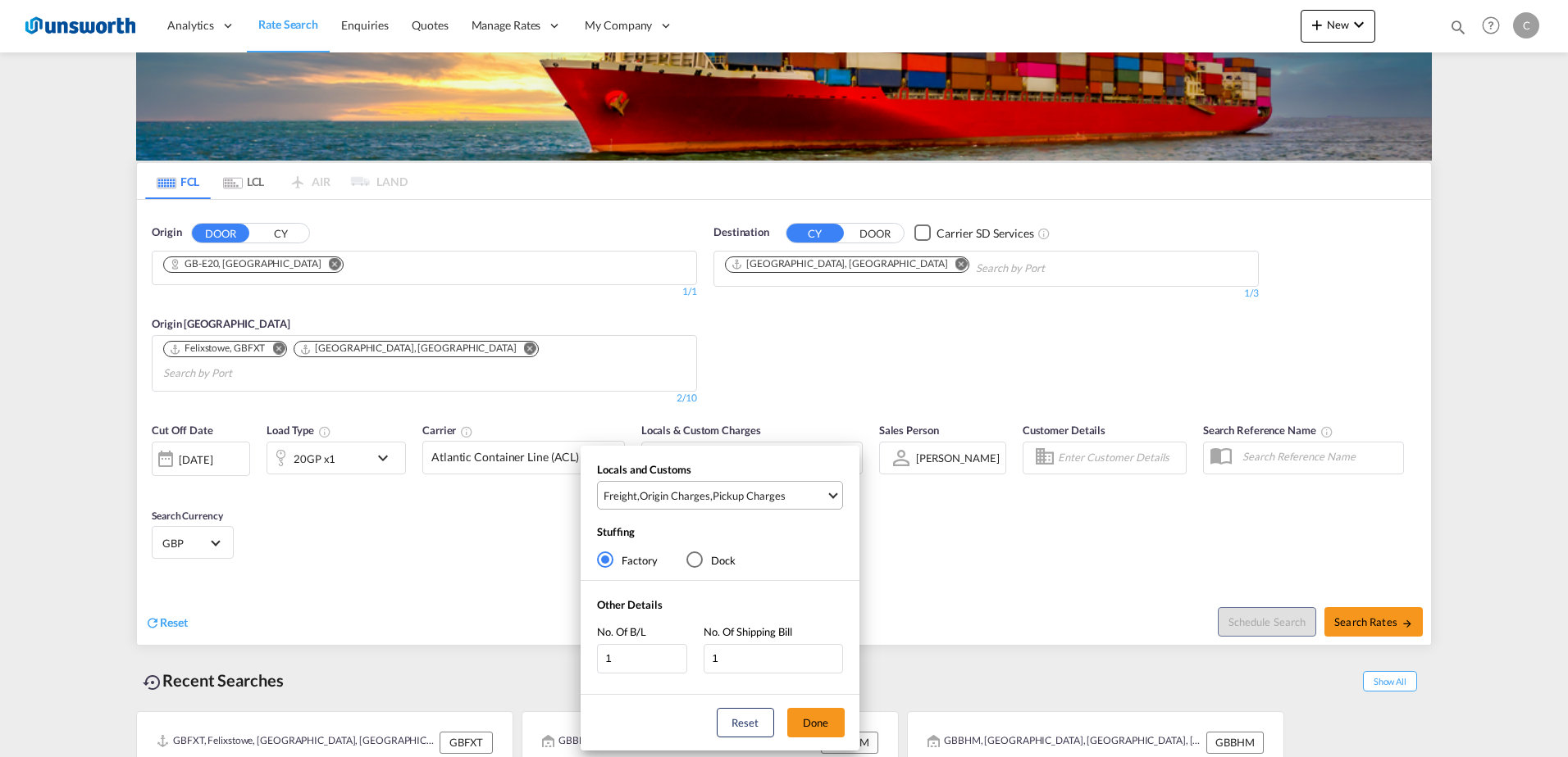
click at [837, 491] on md-select-value "Freight , Origin Charges , Pickup Charges" at bounding box center [722, 495] width 240 height 27
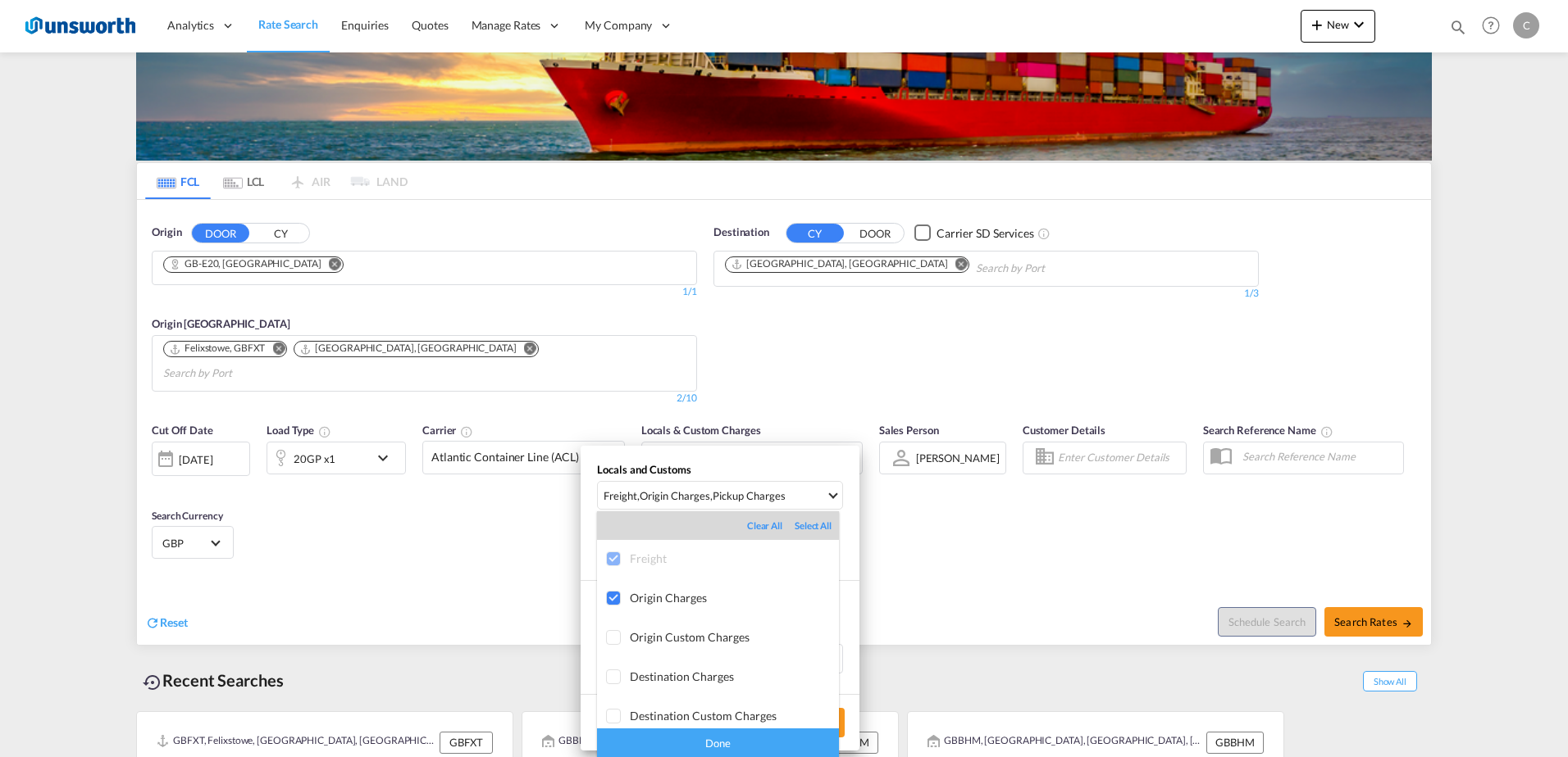
scroll to position [87, 0]
click at [785, 747] on div "Done" at bounding box center [718, 743] width 242 height 29
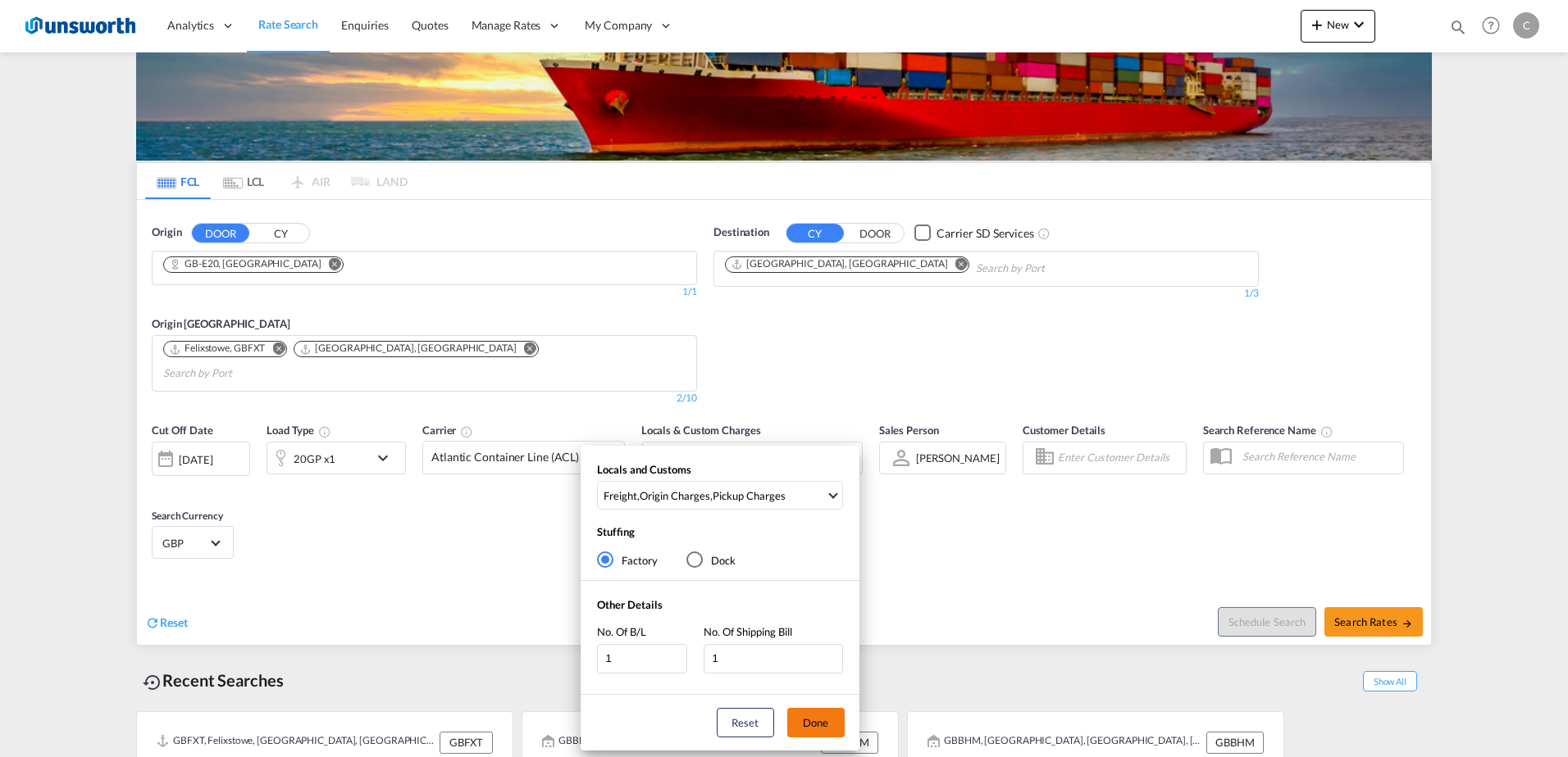
click at [811, 725] on button "Done" at bounding box center [816, 723] width 57 height 30
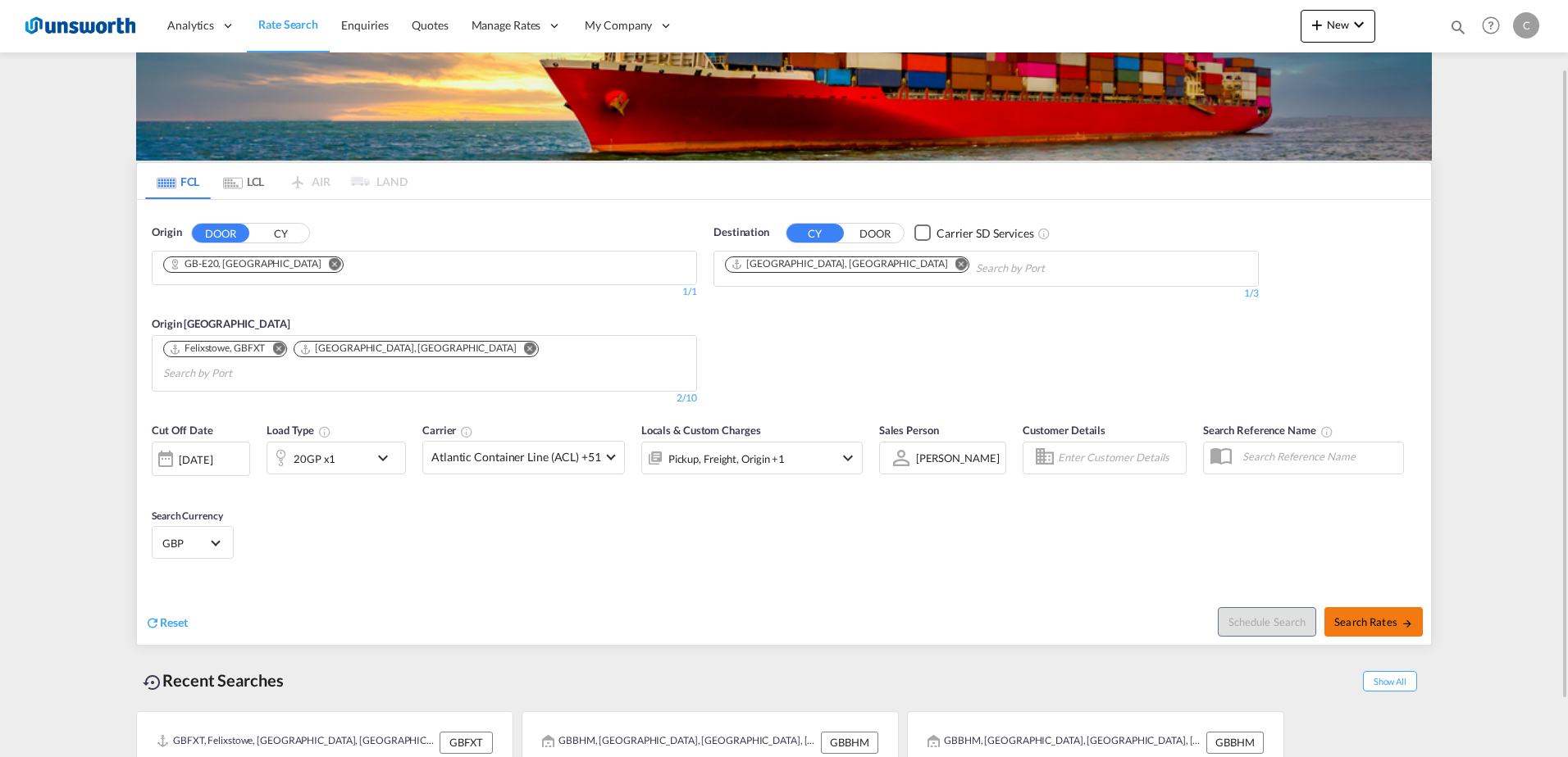
click at [1371, 616] on span "Search Rates" at bounding box center [1374, 622] width 78 height 13
type input "E20 to AEJEA / 2 Oct 2025"
